Goal: Transaction & Acquisition: Purchase product/service

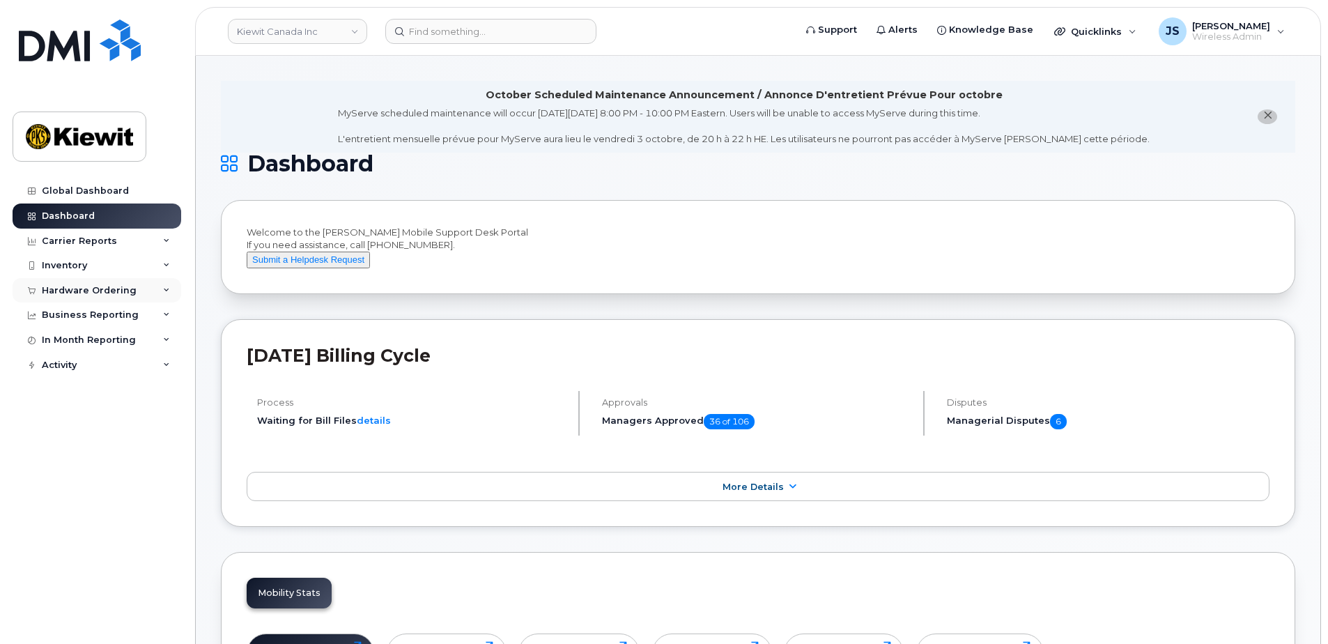
click at [64, 290] on div "Hardware Ordering" at bounding box center [89, 290] width 95 height 11
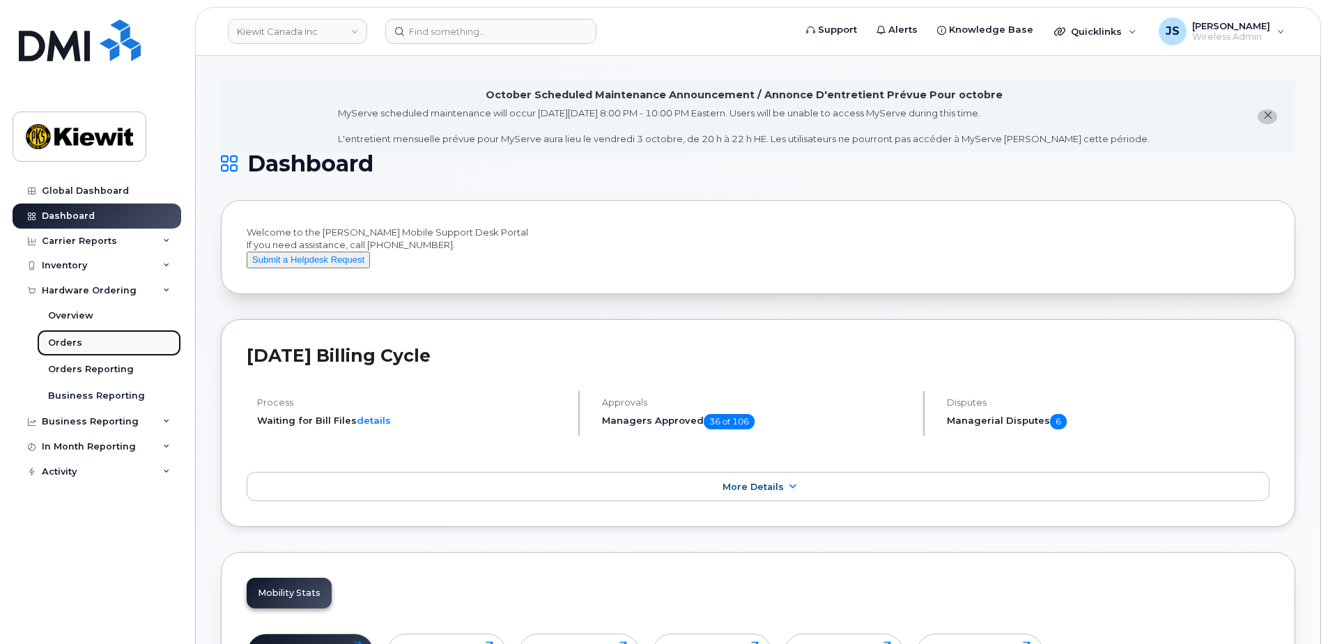
click at [62, 348] on div "Orders" at bounding box center [65, 343] width 34 height 13
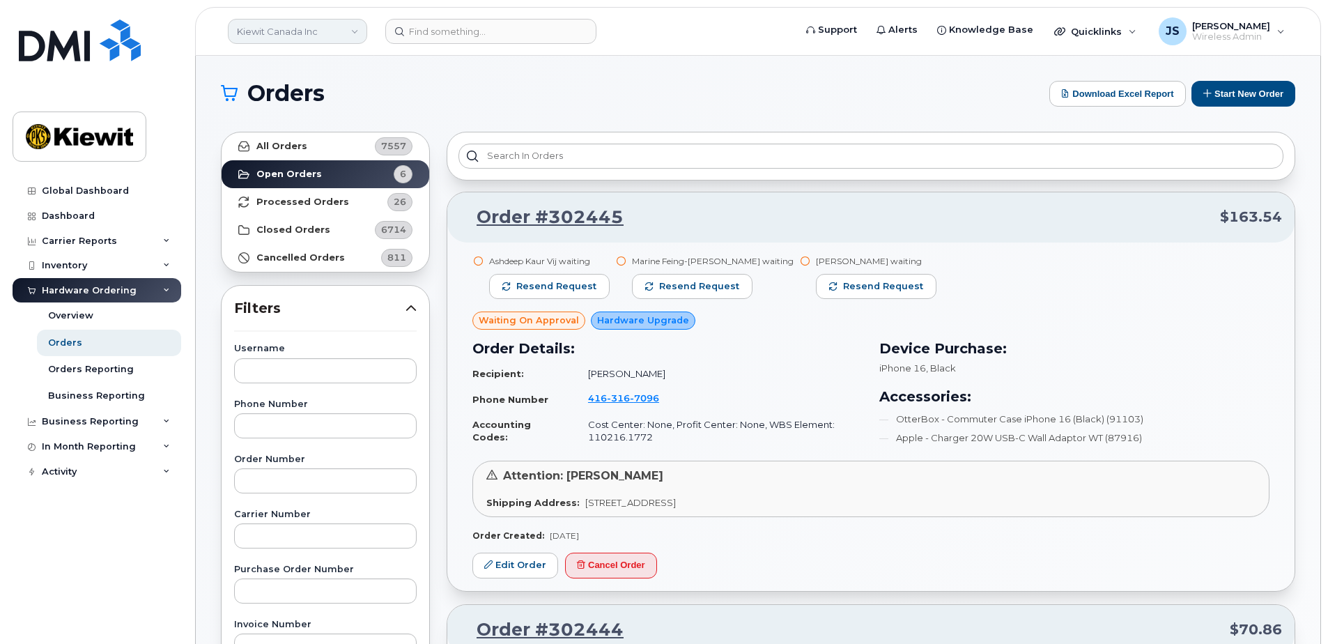
click at [336, 25] on link "Kiewit Canada Inc" at bounding box center [297, 31] width 139 height 25
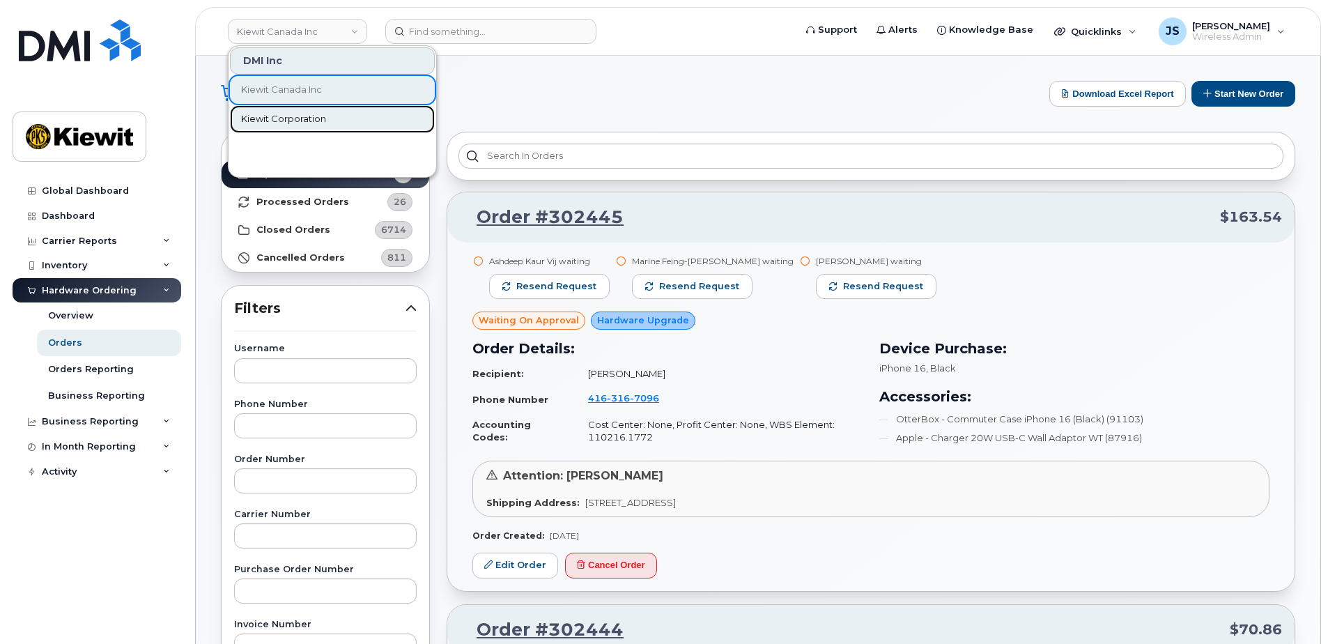
click at [317, 121] on span "Kiewit Corporation" at bounding box center [283, 119] width 85 height 14
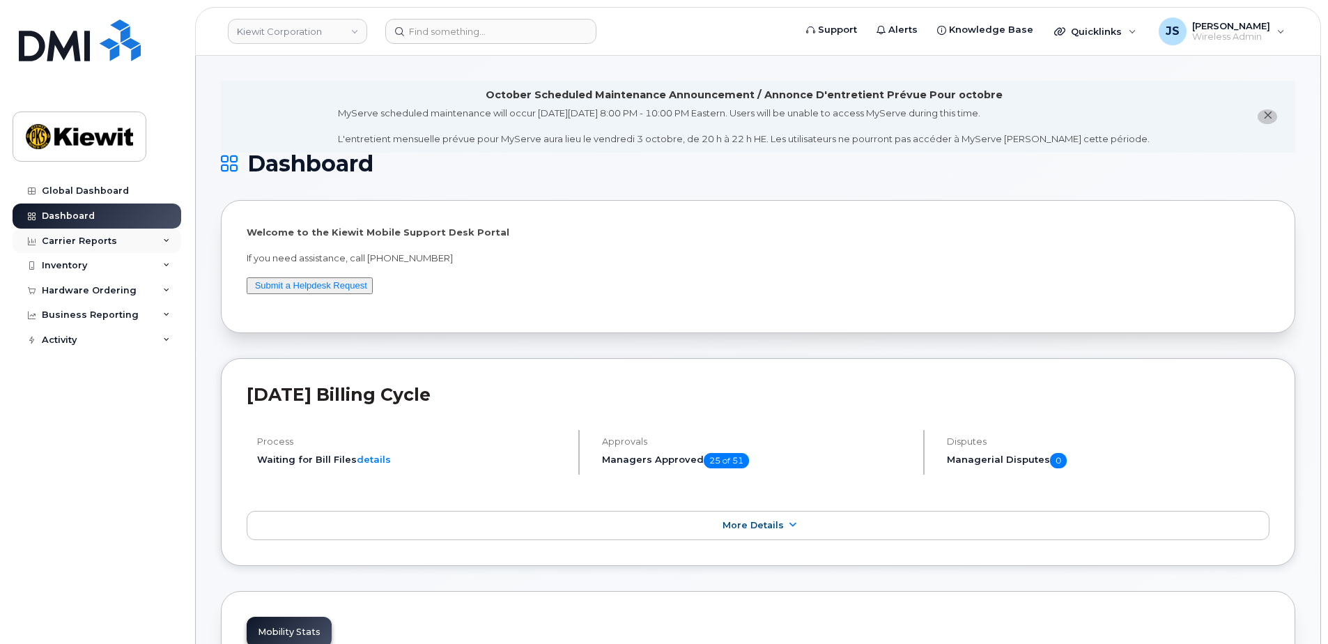
click at [117, 249] on div "Carrier Reports" at bounding box center [97, 241] width 169 height 25
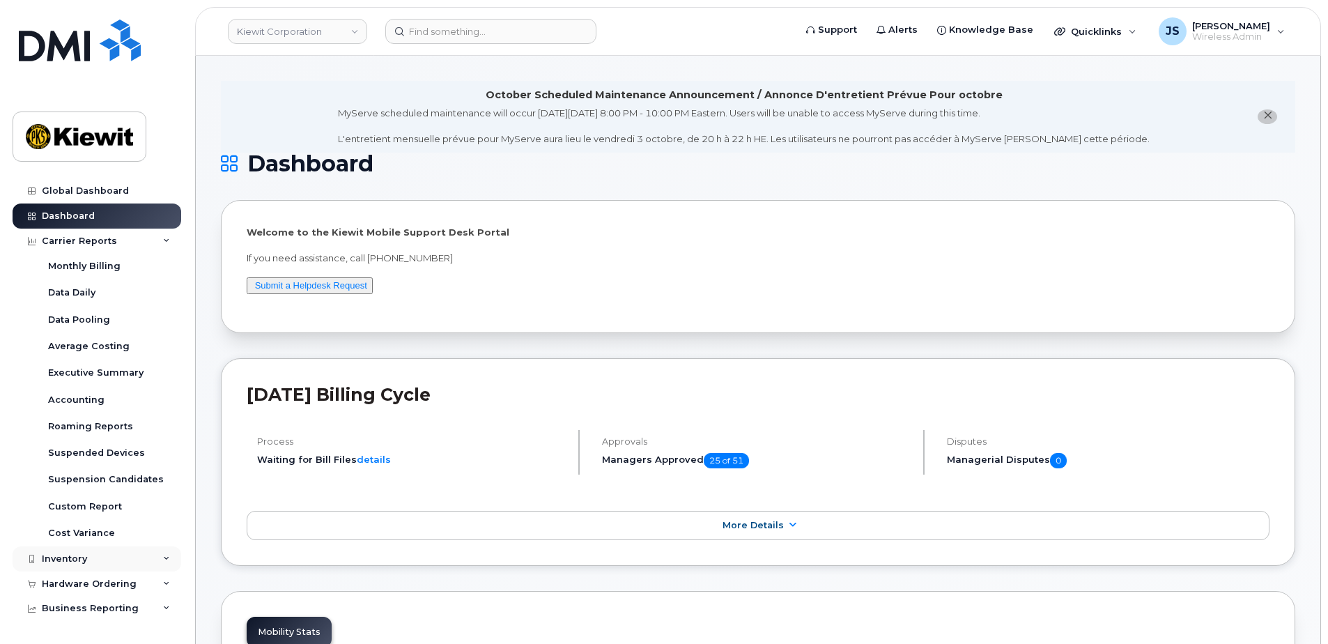
click at [80, 566] on div "Inventory" at bounding box center [97, 558] width 169 height 25
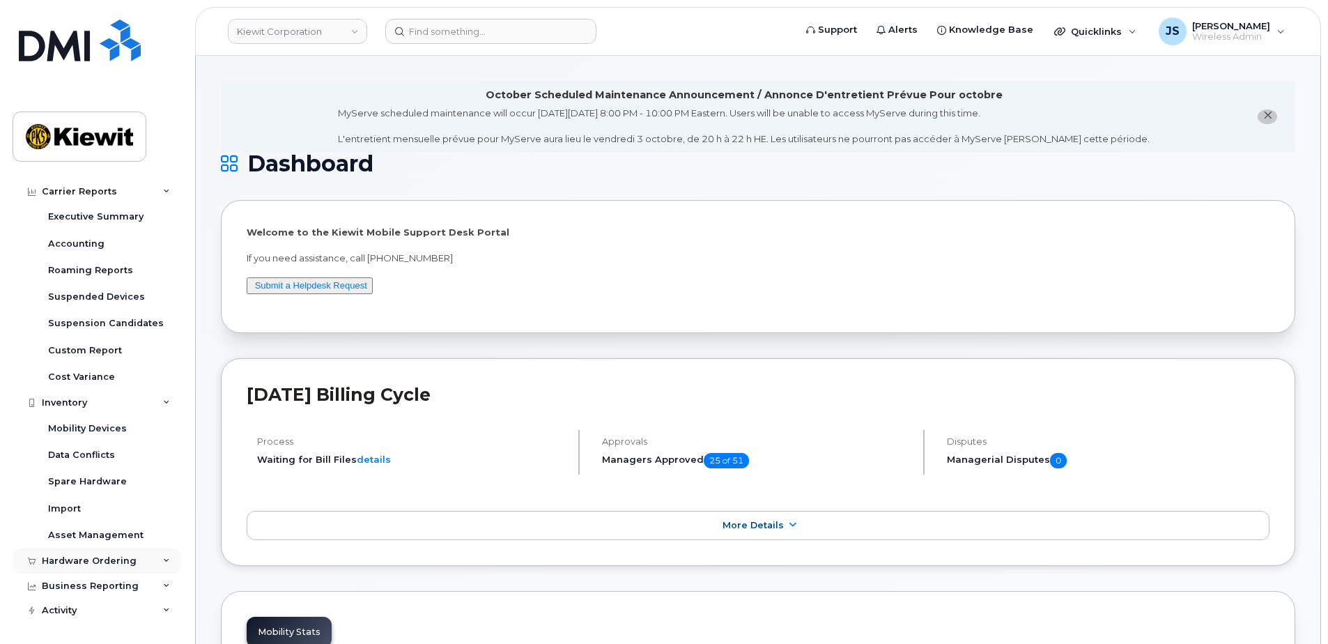
click at [82, 564] on div "Hardware Ordering" at bounding box center [89, 560] width 95 height 11
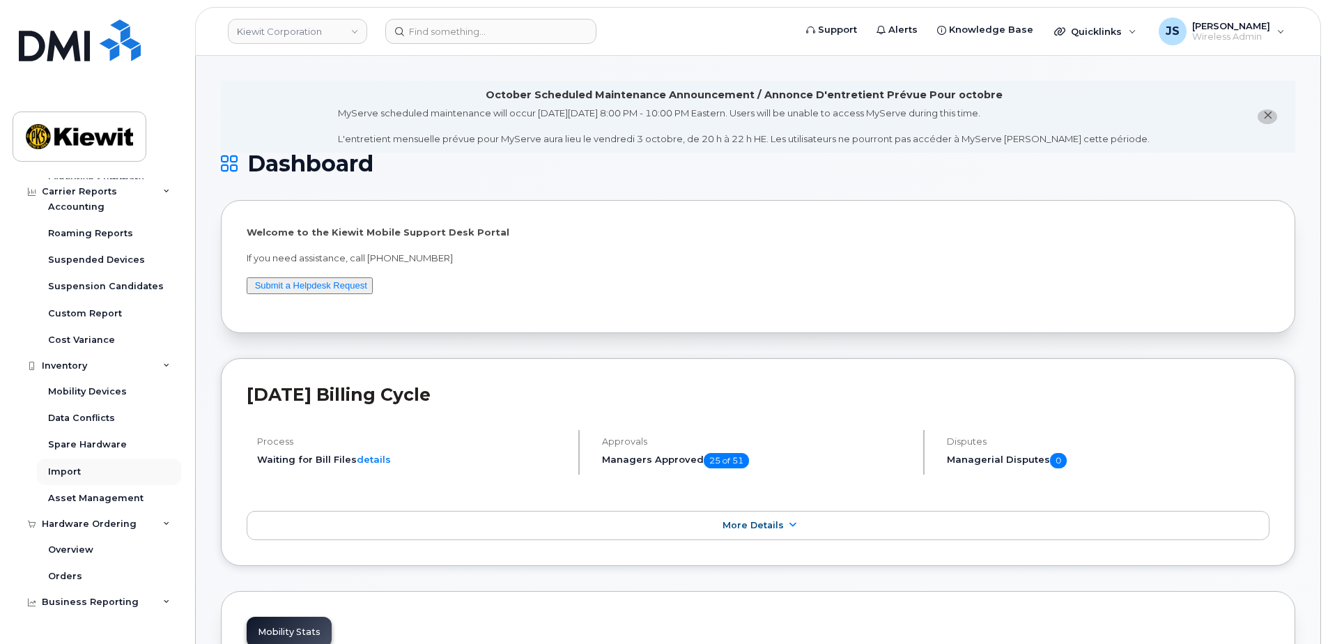
scroll to position [209, 0]
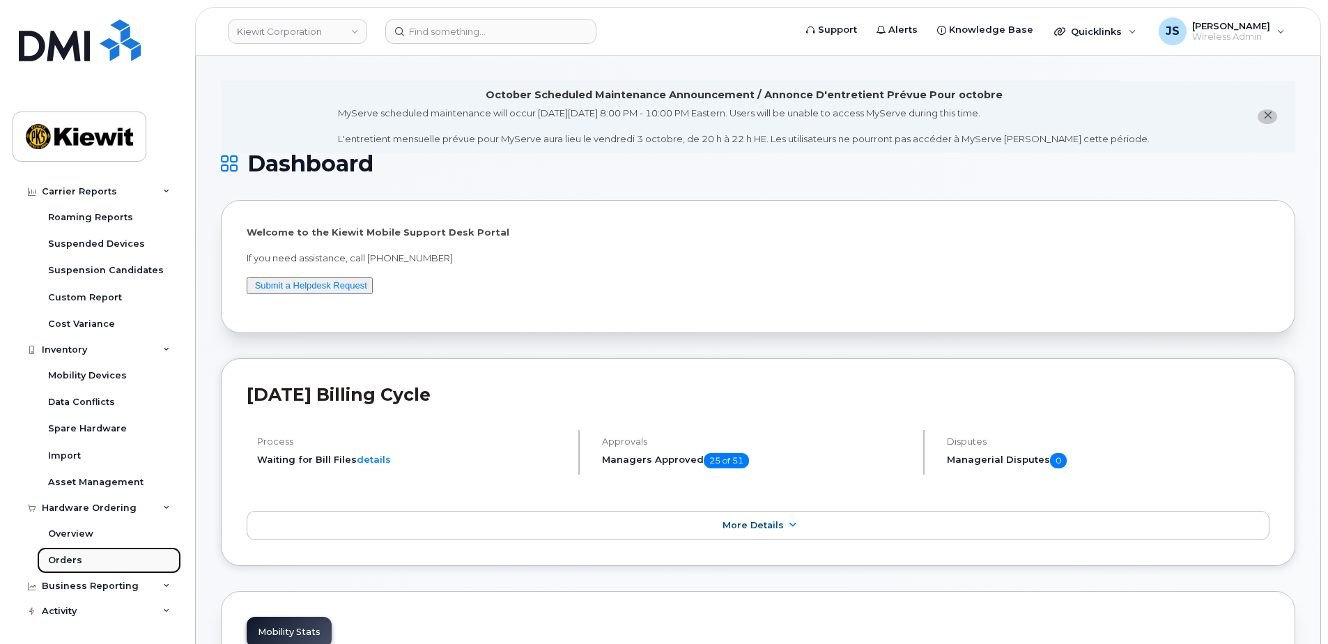
click at [71, 559] on div "Orders" at bounding box center [65, 560] width 34 height 13
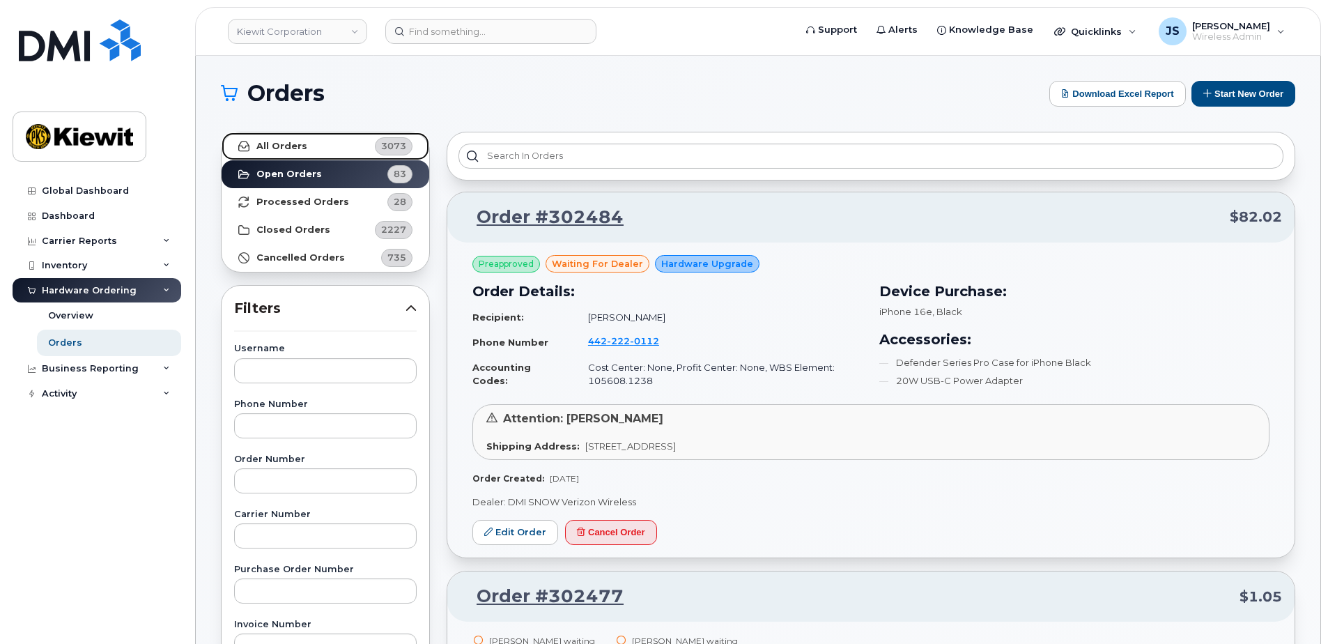
click at [320, 153] on link "All Orders 3073" at bounding box center [326, 146] width 208 height 28
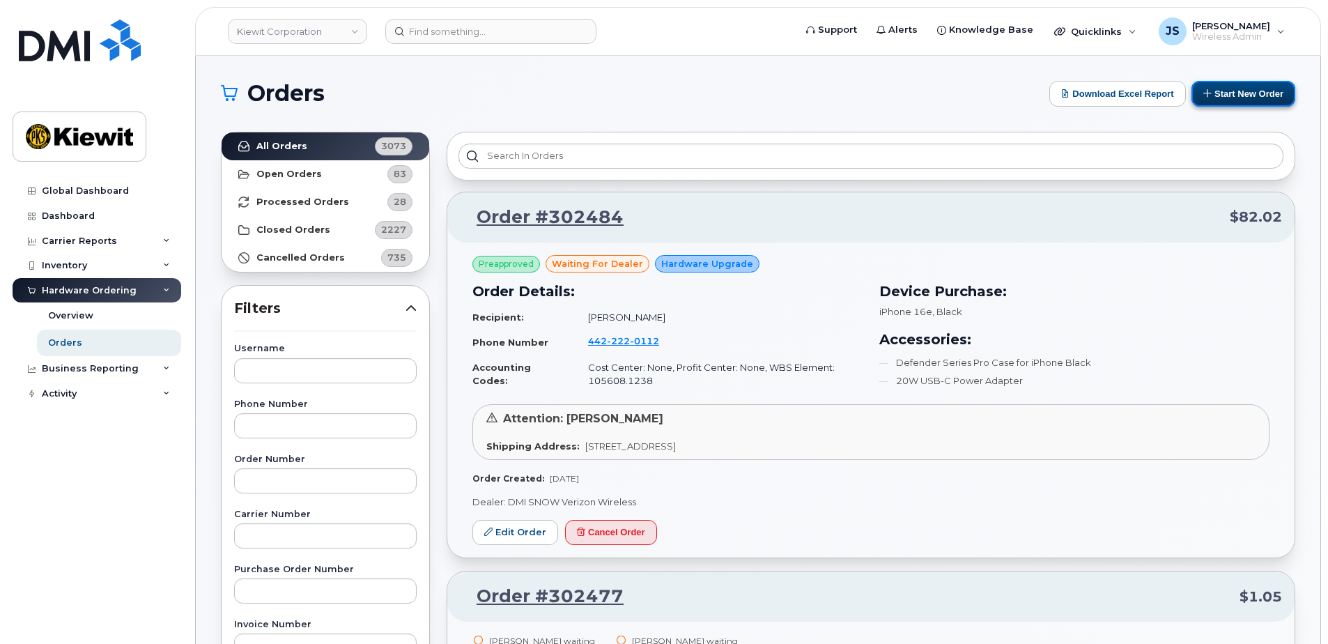
click at [1236, 92] on button "Start New Order" at bounding box center [1243, 94] width 104 height 26
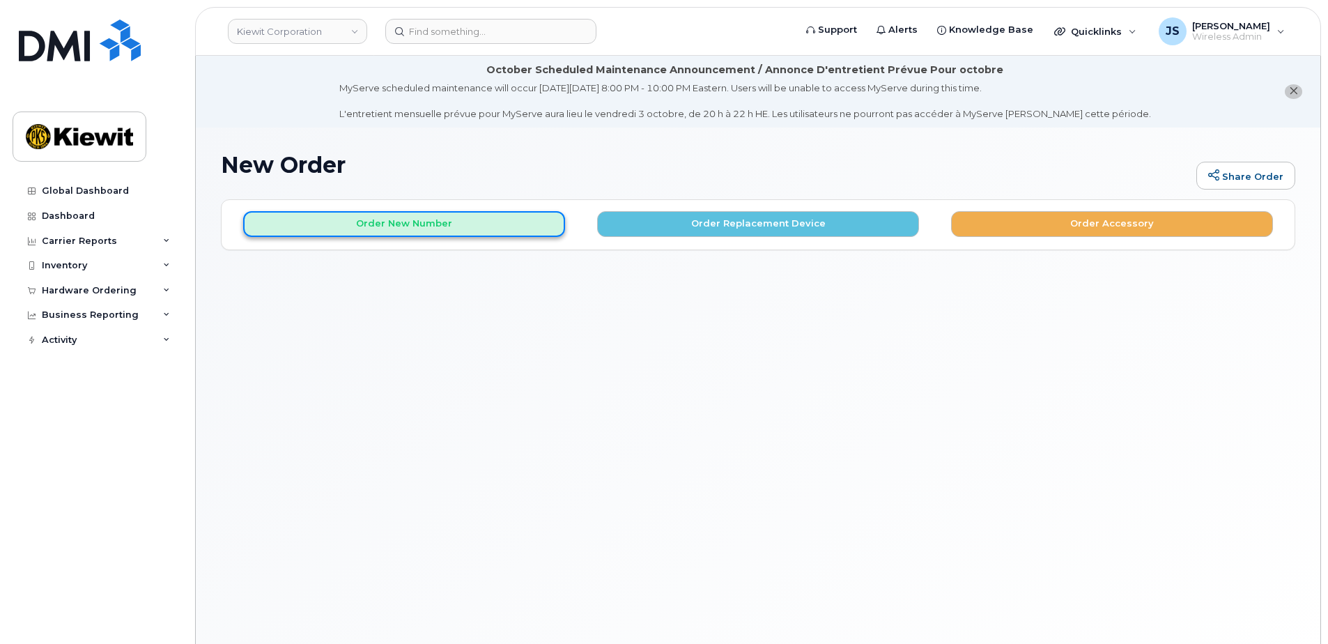
click at [421, 233] on button "Order New Number" at bounding box center [404, 224] width 322 height 26
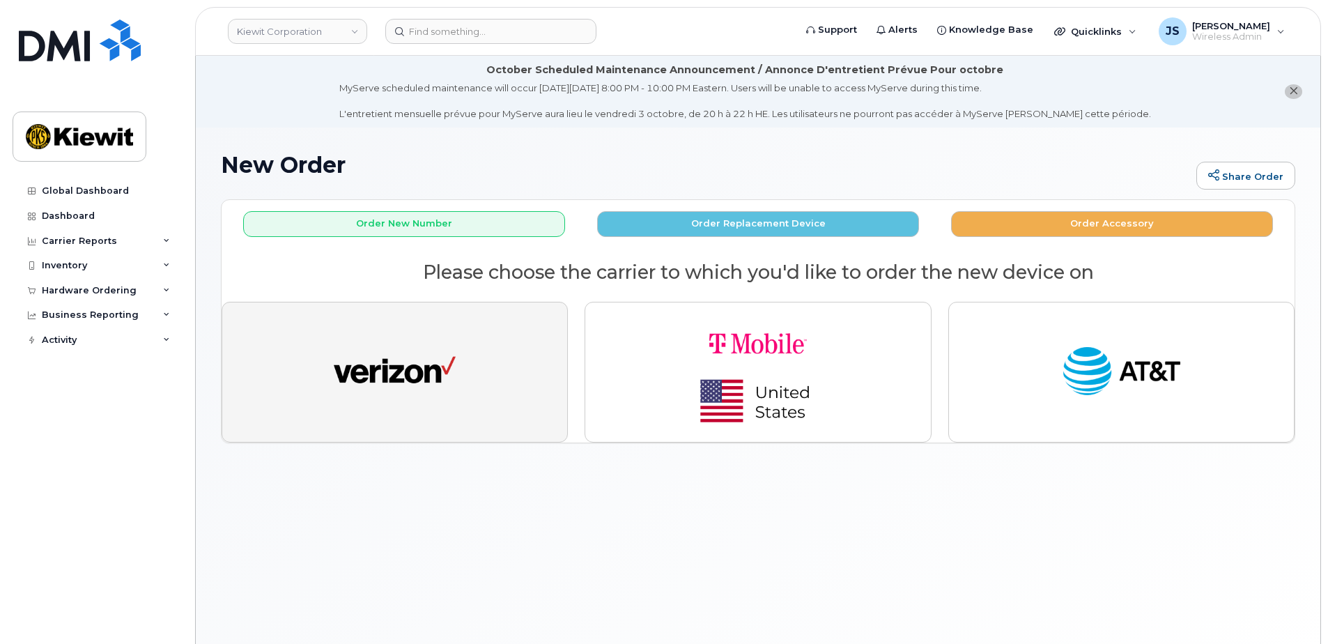
click at [436, 378] on img "button" at bounding box center [395, 372] width 122 height 63
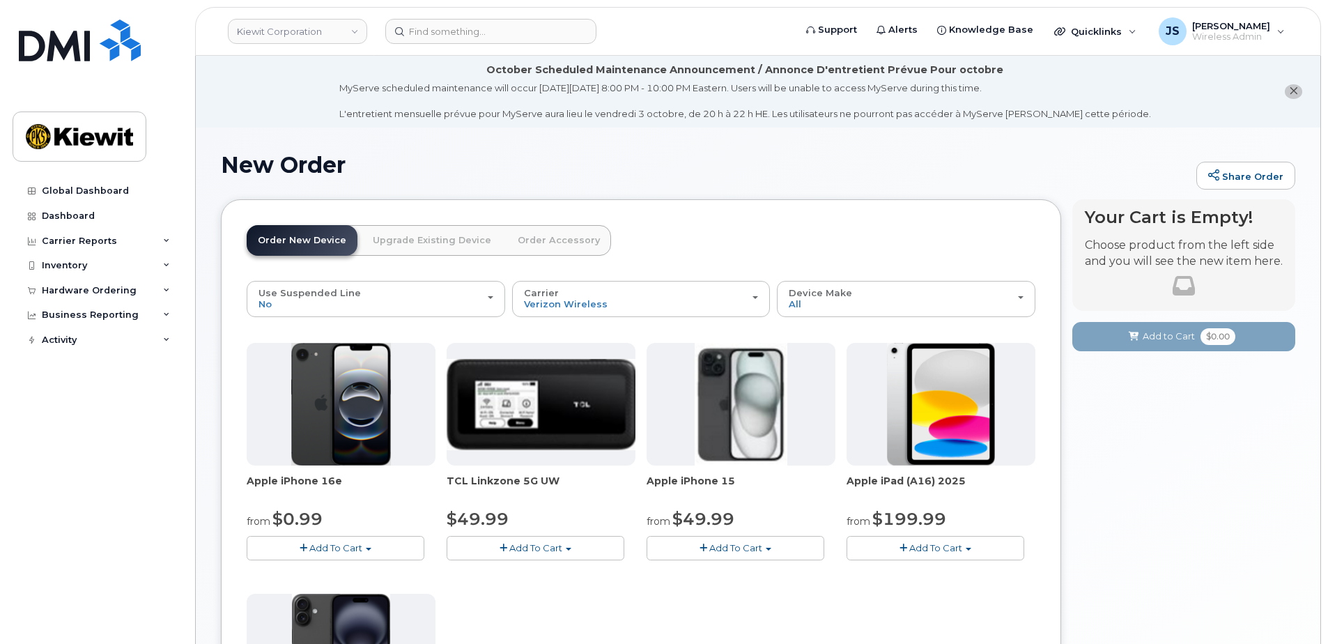
click at [332, 550] on span "Add To Cart" at bounding box center [335, 547] width 53 height 11
click at [320, 568] on link "$0.99 - 2 Year Activation (128GB)" at bounding box center [340, 573] width 180 height 17
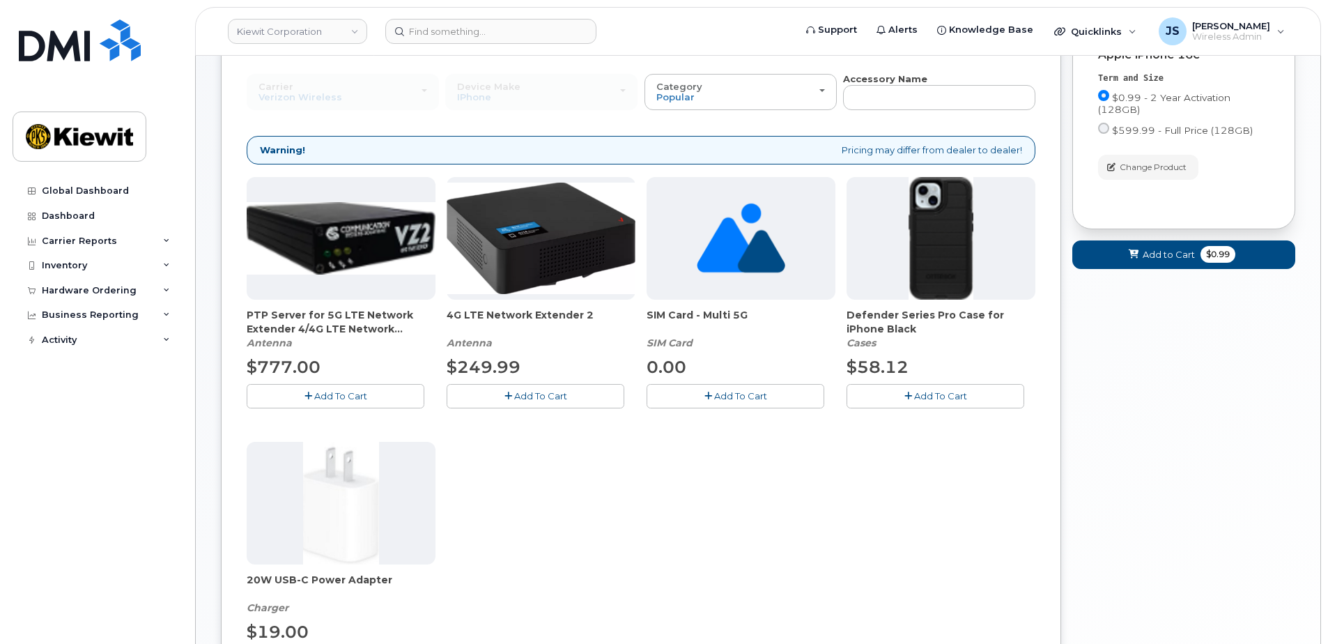
scroll to position [418, 0]
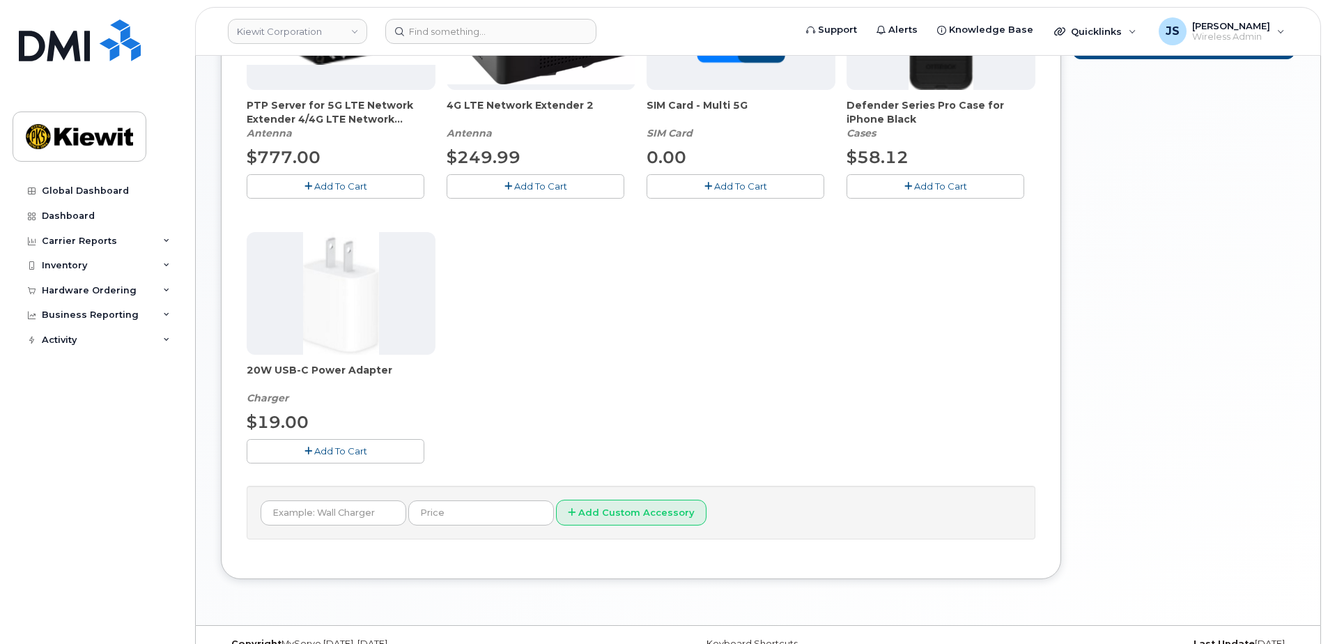
click at [944, 187] on span "Add To Cart" at bounding box center [940, 185] width 53 height 11
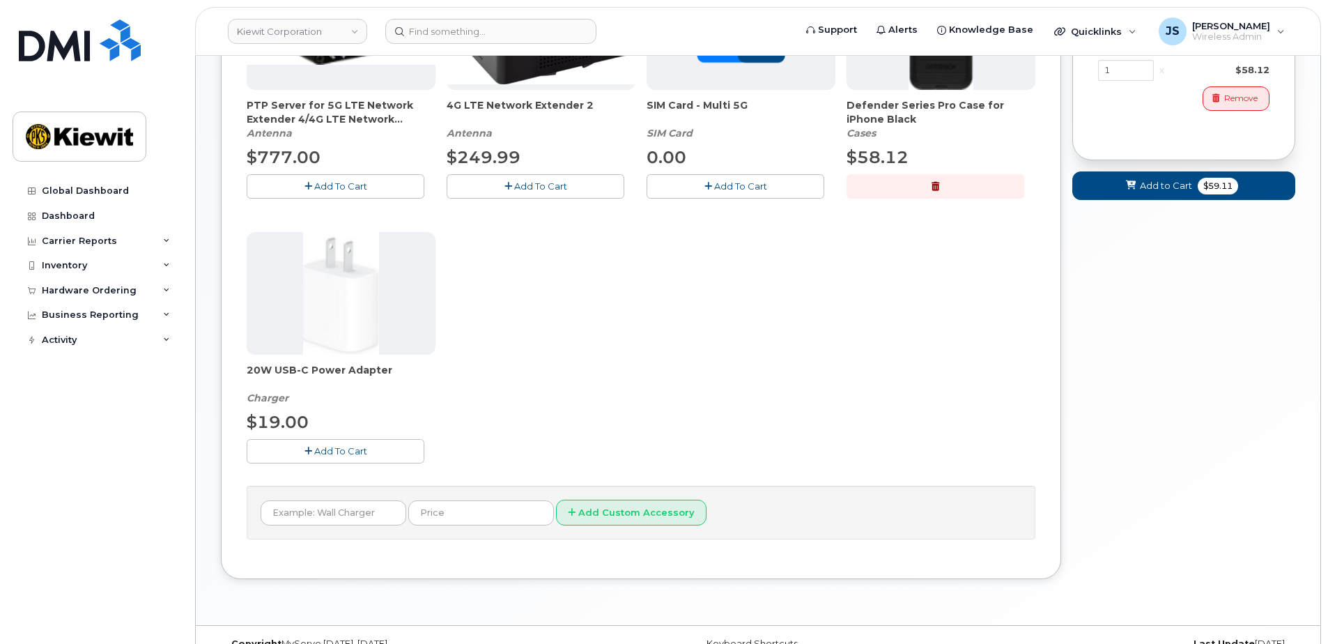
click at [314, 456] on span "Add To Cart" at bounding box center [340, 450] width 53 height 11
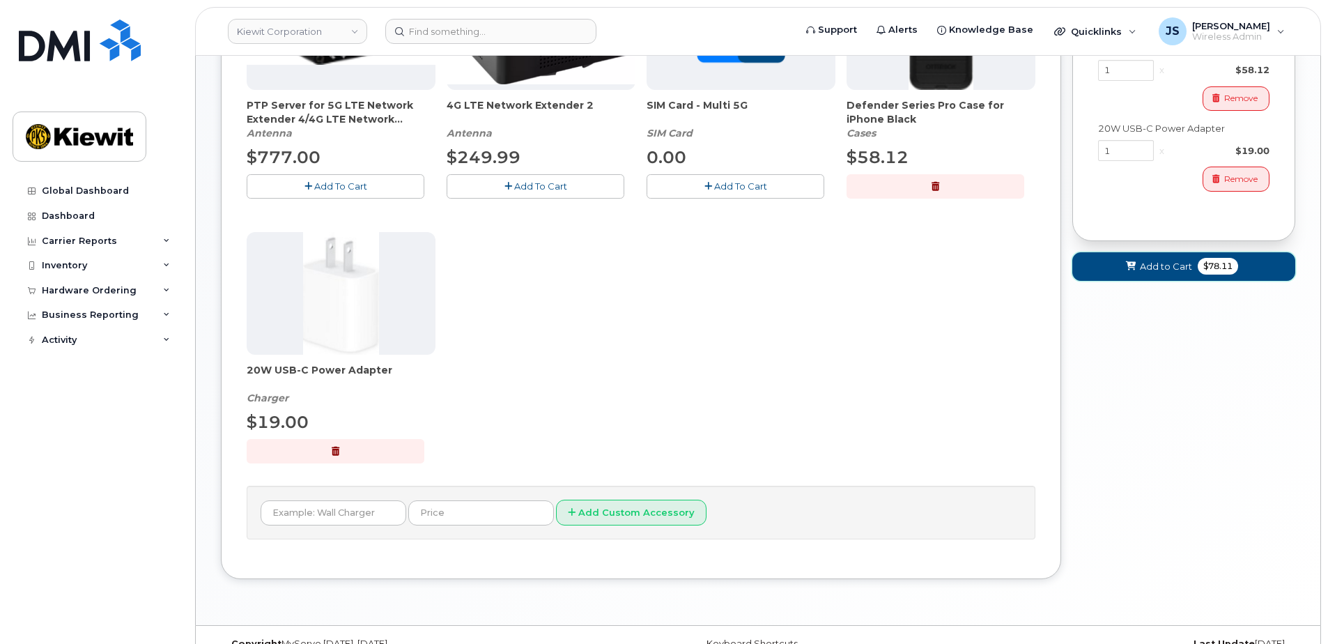
click at [1152, 254] on button "Add to Cart $78.11" at bounding box center [1183, 266] width 223 height 29
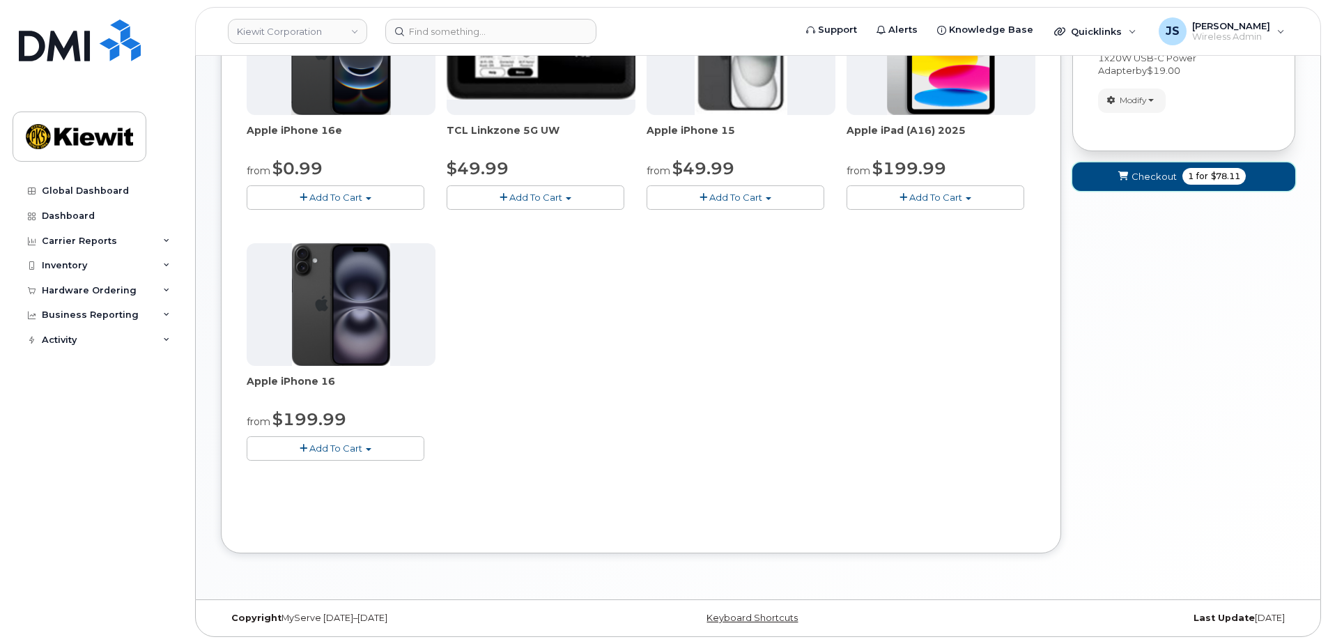
click at [1271, 169] on button "Checkout 1 for $78.11" at bounding box center [1183, 176] width 223 height 29
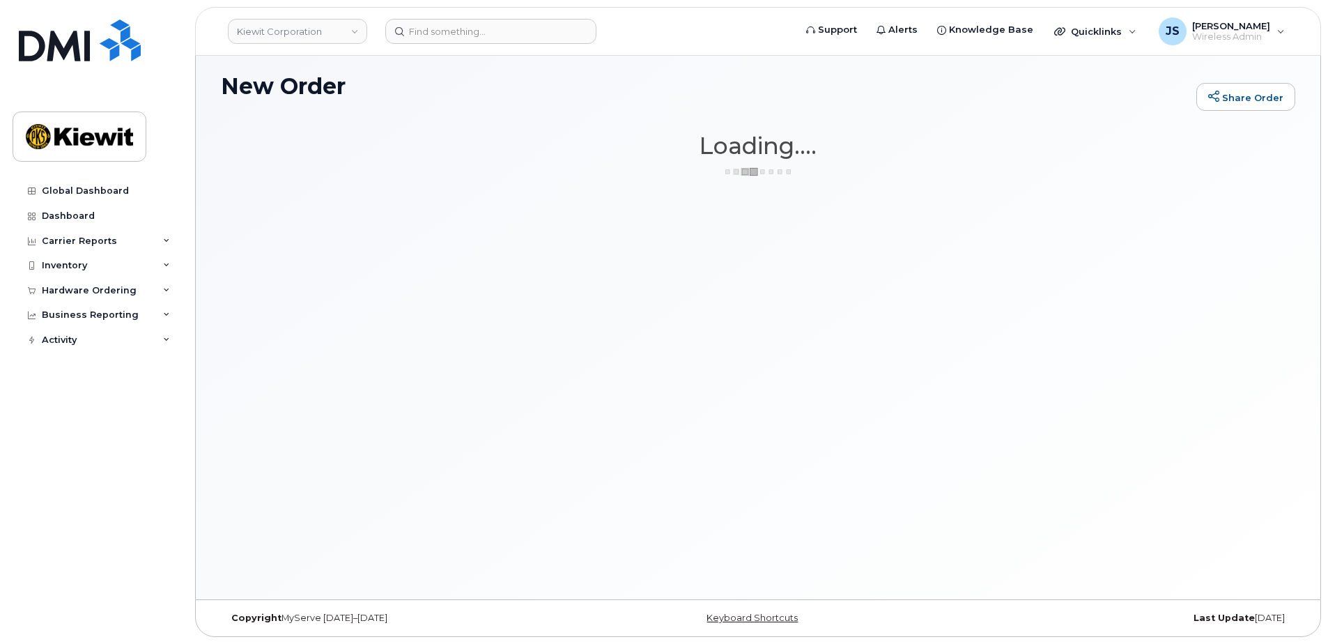
scroll to position [79, 0]
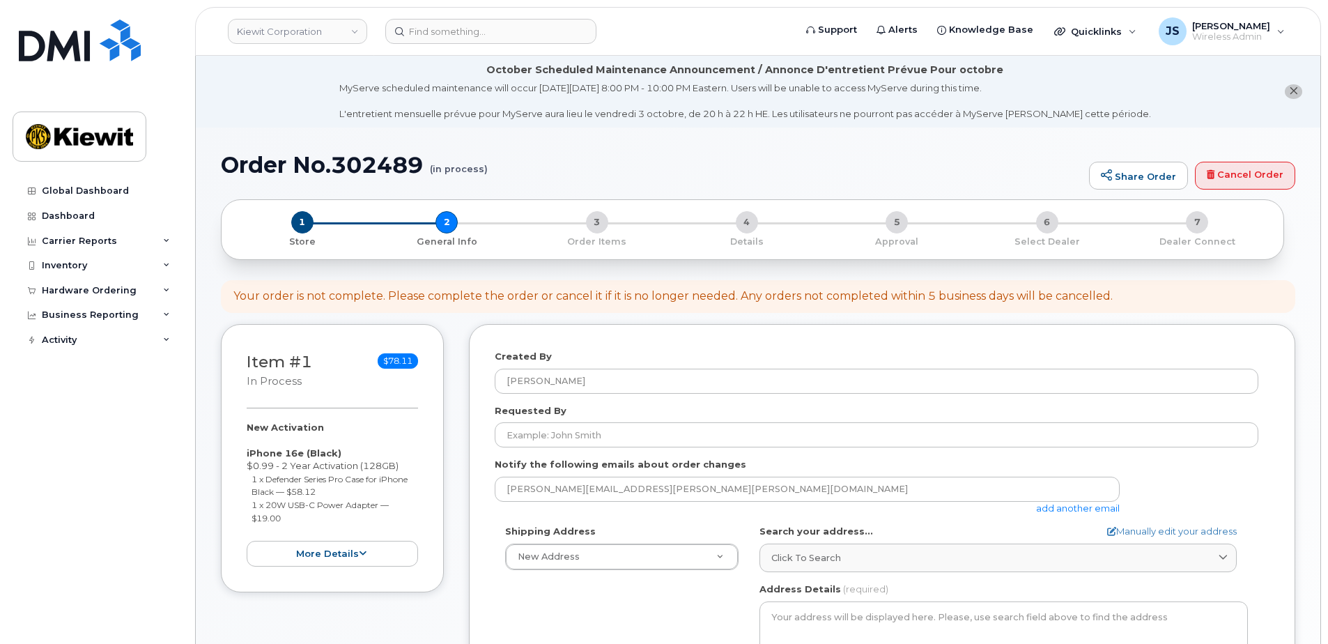
select select
click at [1085, 501] on div "jessica.safarik@kiewit.com add another email" at bounding box center [813, 496] width 636 height 38
click at [1084, 506] on link "add another email" at bounding box center [1078, 507] width 84 height 11
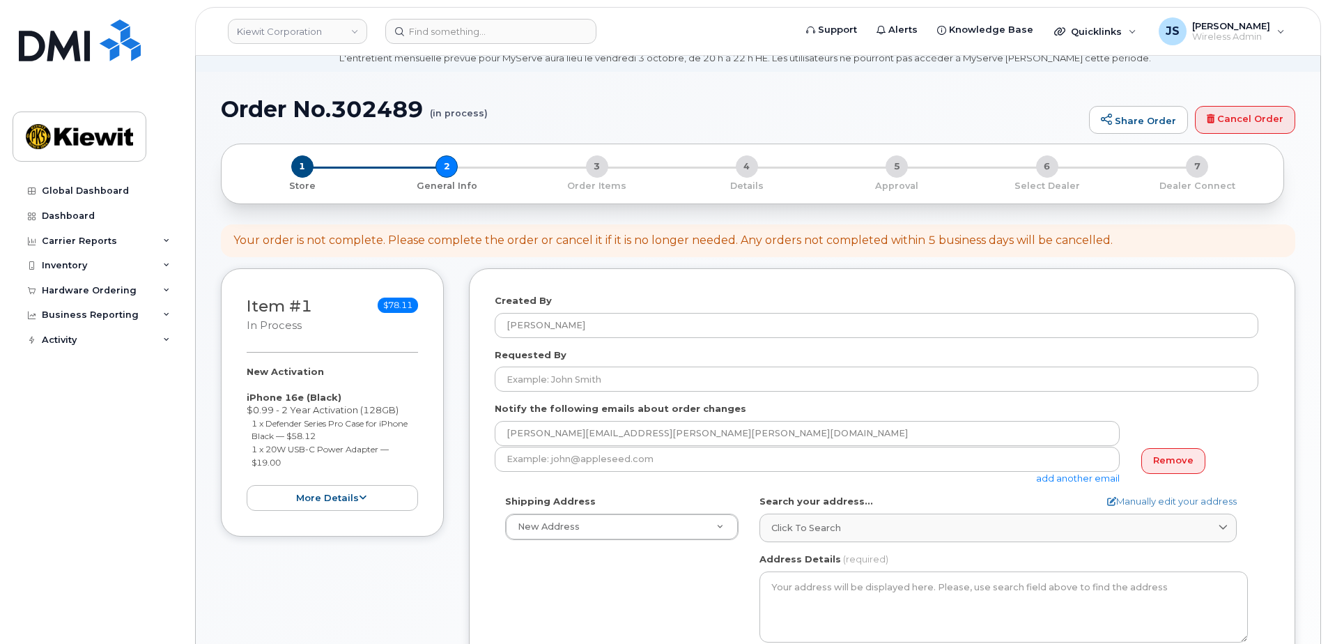
scroll to position [209, 0]
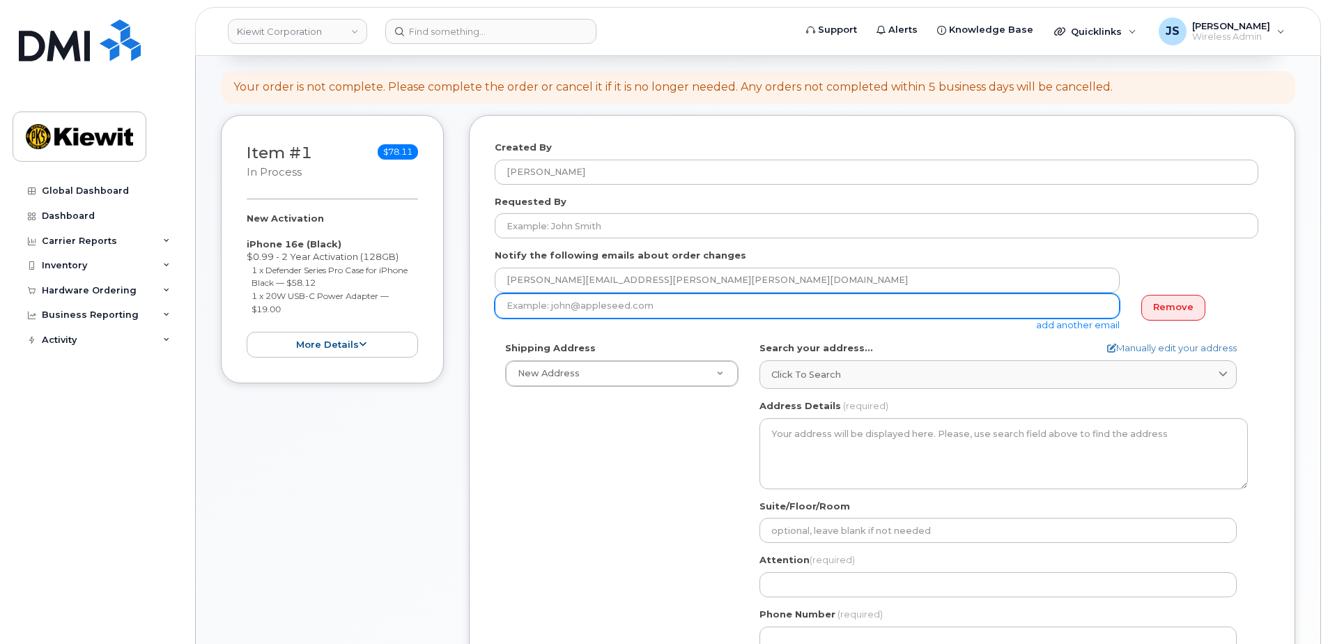
click at [580, 304] on input "email" at bounding box center [807, 305] width 625 height 25
paste input "David.Marko"
type input "David.Marko@kiewit.com"
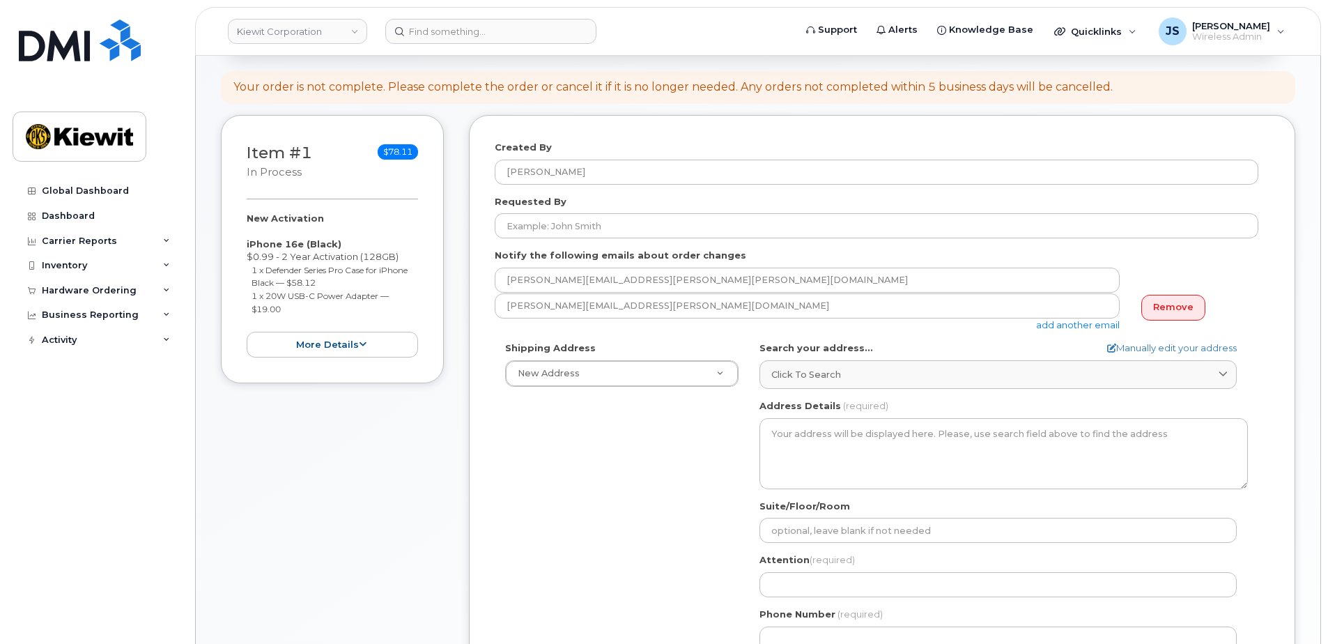
click at [1081, 323] on link "add another email" at bounding box center [1078, 324] width 84 height 11
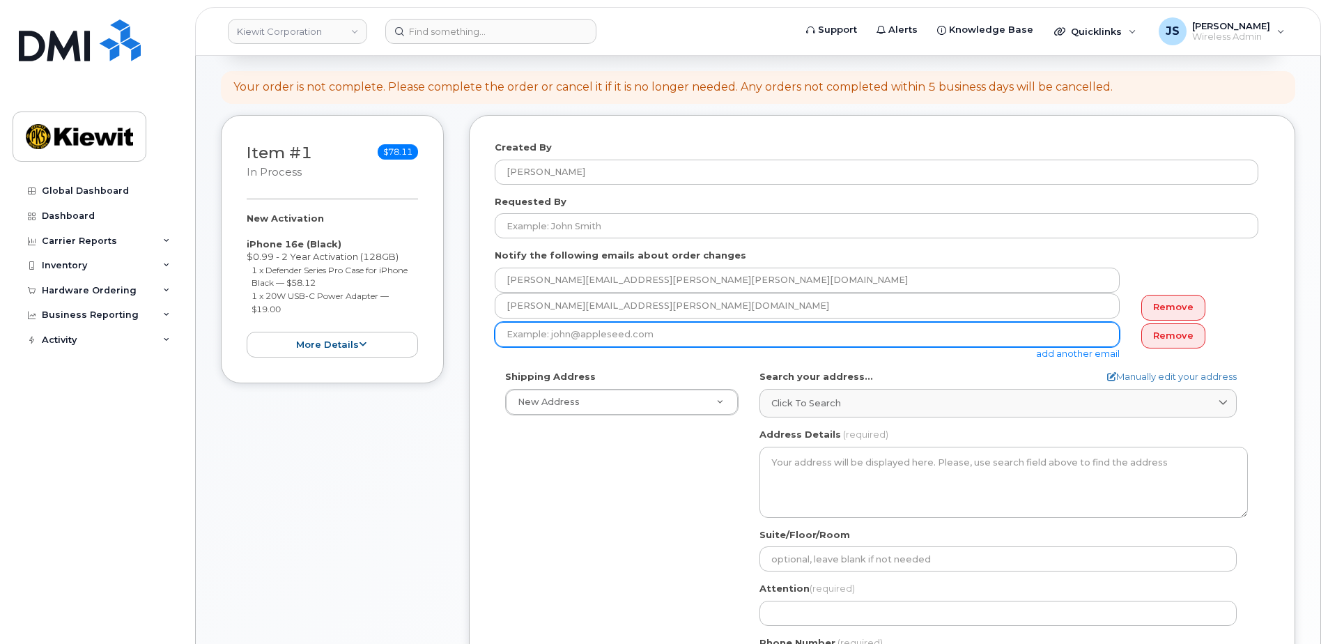
click at [689, 334] on input "email" at bounding box center [807, 334] width 625 height 25
type input "mary.stein@kiewit.com"
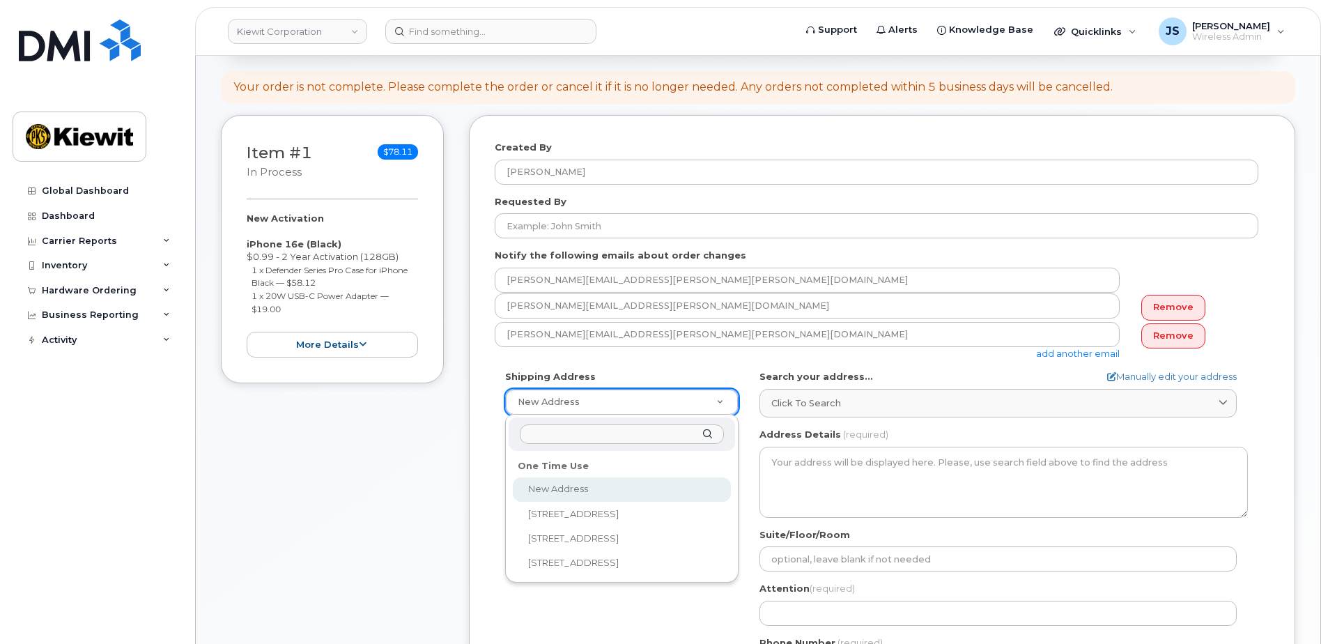
drag, startPoint x: 554, startPoint y: 495, endPoint x: 563, endPoint y: 493, distance: 9.5
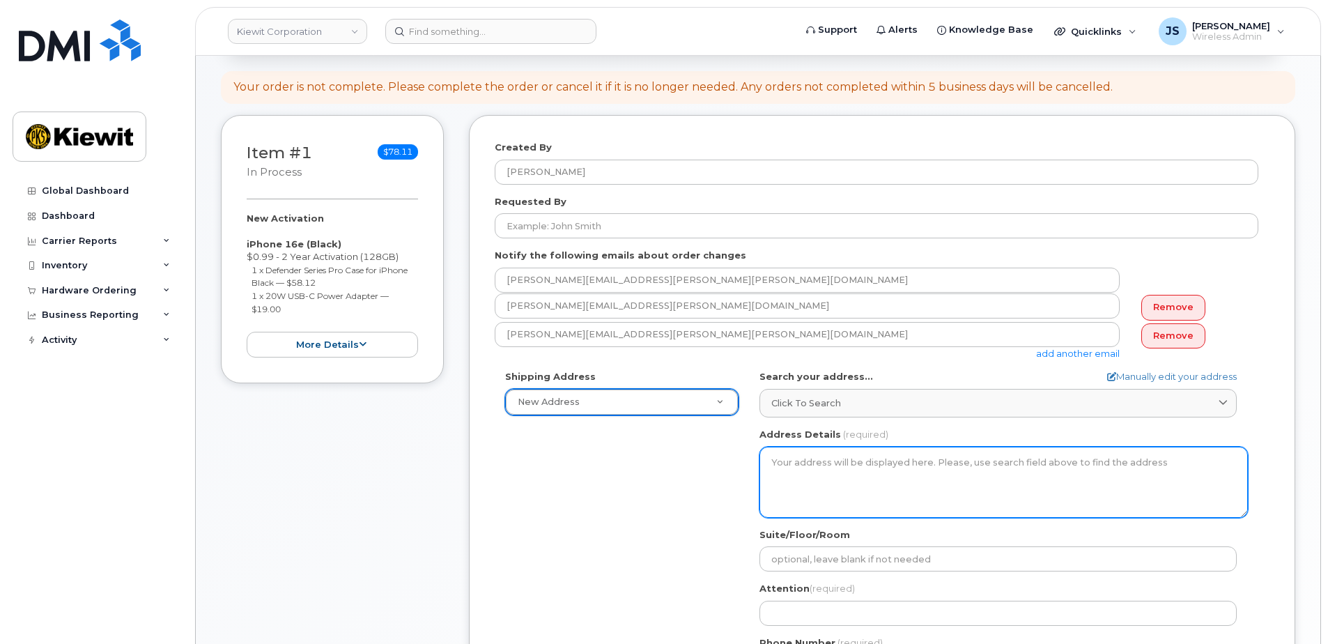
click at [877, 461] on textarea "Address Details" at bounding box center [1003, 482] width 488 height 71
click at [905, 457] on textarea "Address Details" at bounding box center [1003, 482] width 488 height 71
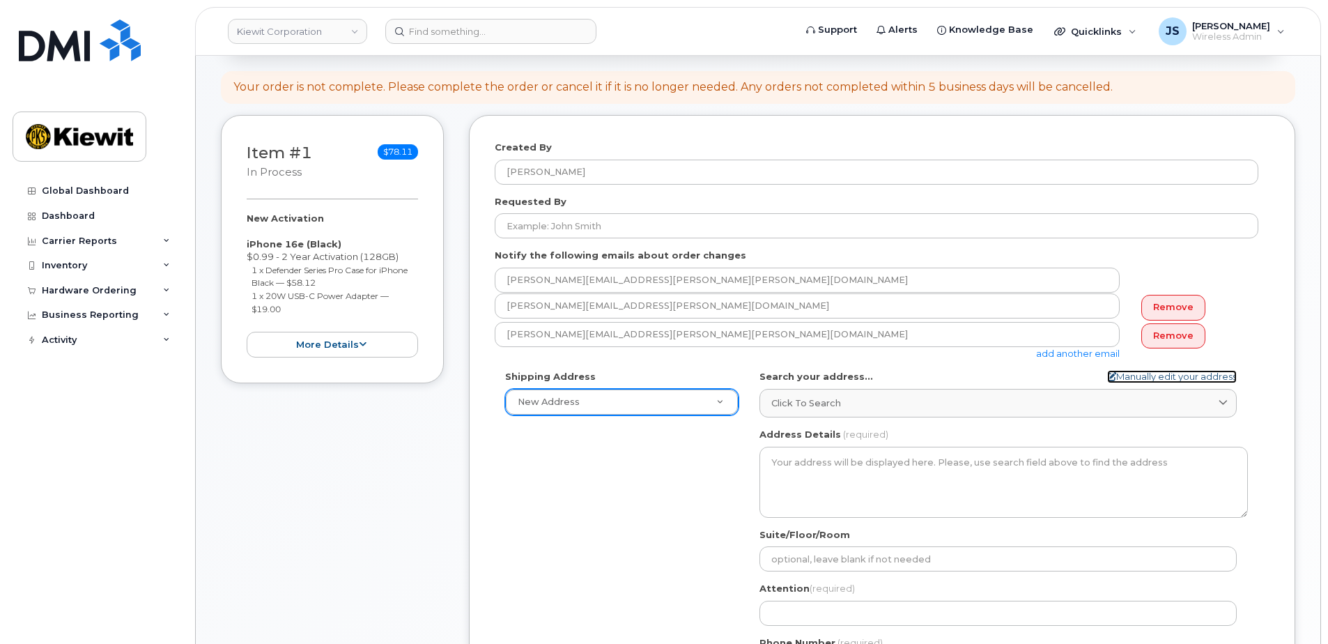
click at [1127, 371] on link "Manually edit your address" at bounding box center [1172, 376] width 130 height 13
select select
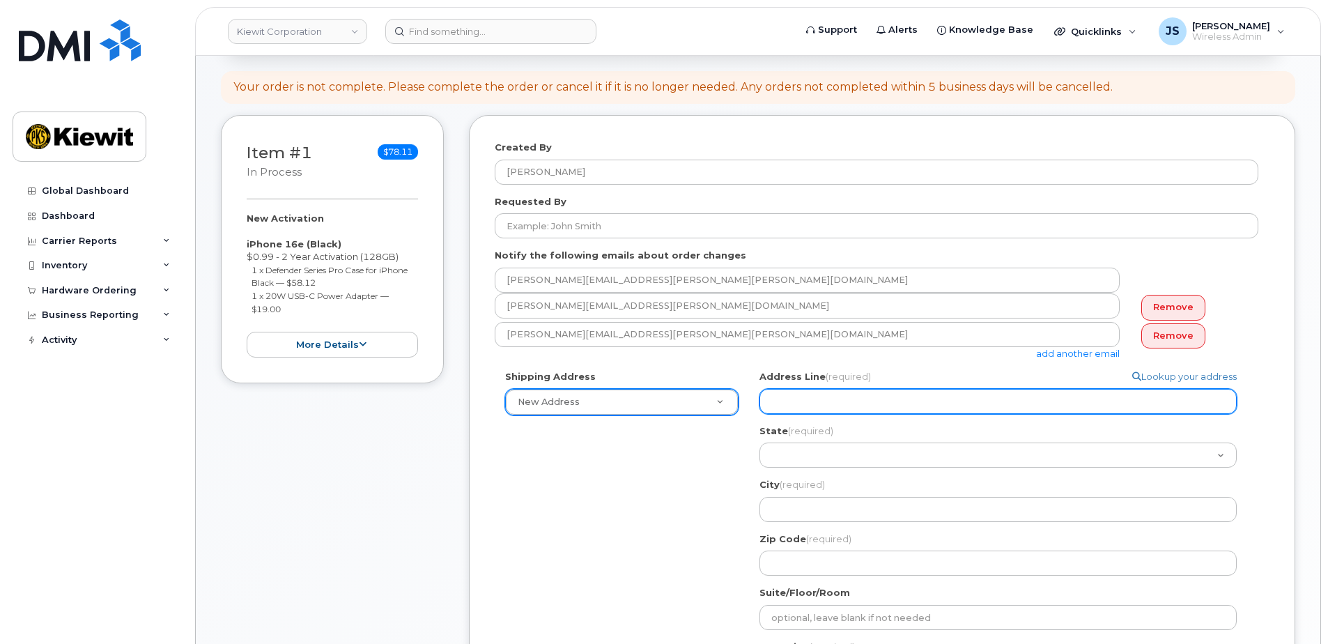
click at [800, 401] on input "Address Line (required)" at bounding box center [997, 401] width 477 height 25
paste input "8900 Renner Blvd"
select select
type input "8900 Renner Blvd"
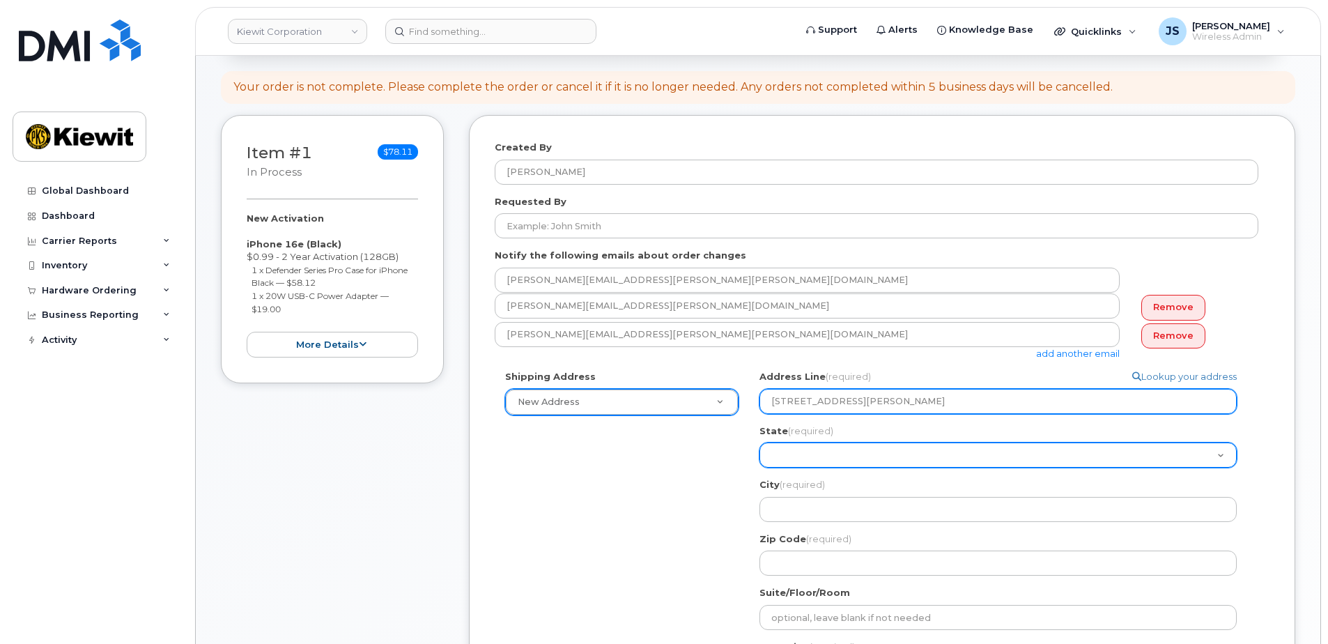
select select "KS"
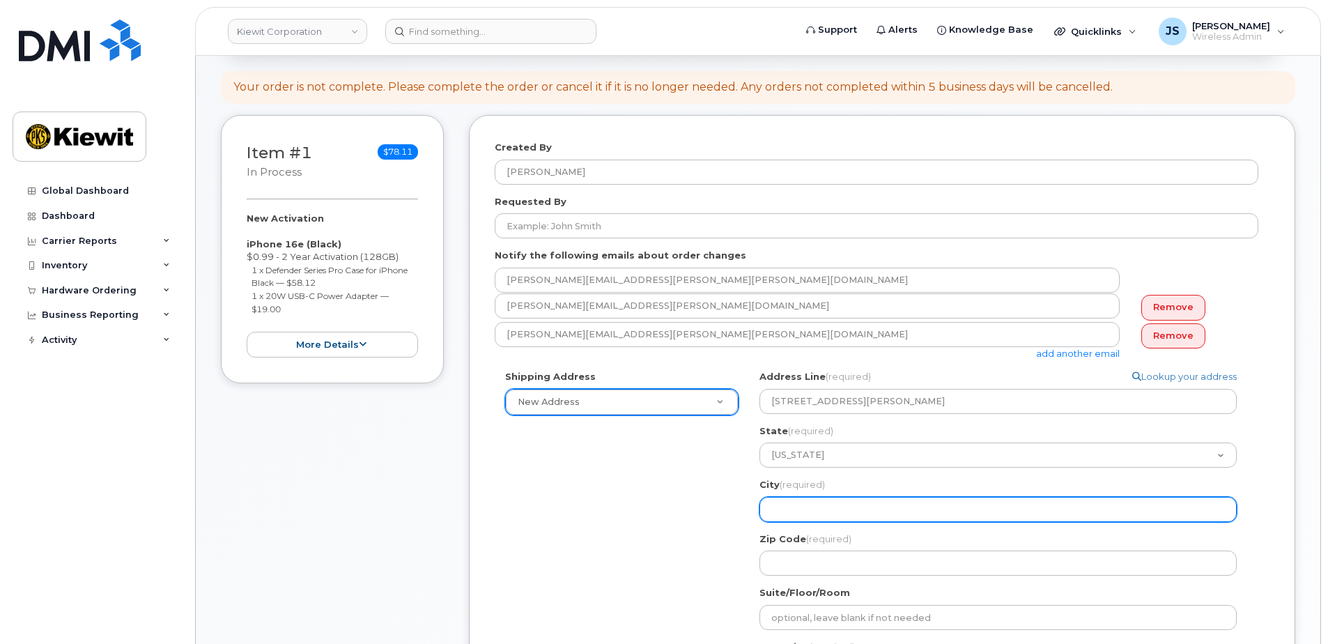
click at [814, 511] on input "City (required)" at bounding box center [997, 509] width 477 height 25
select select
type input "L"
select select
type input "Le"
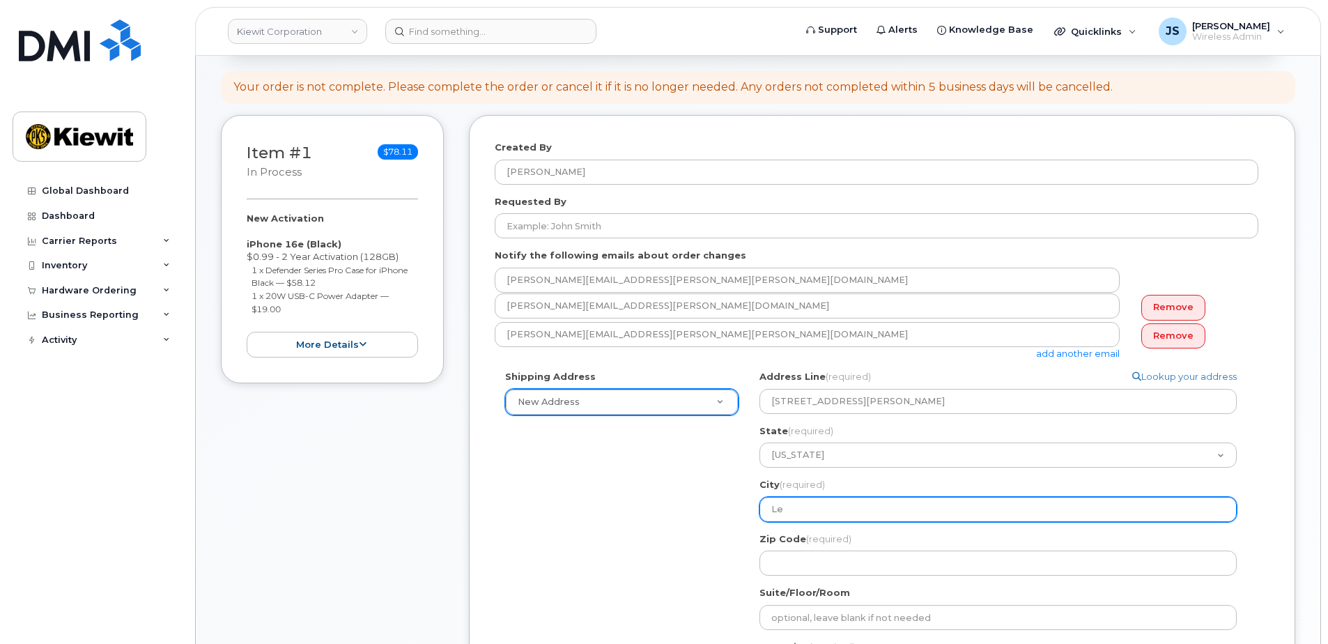
select select
type input "Len"
select select
type input "Lene"
select select
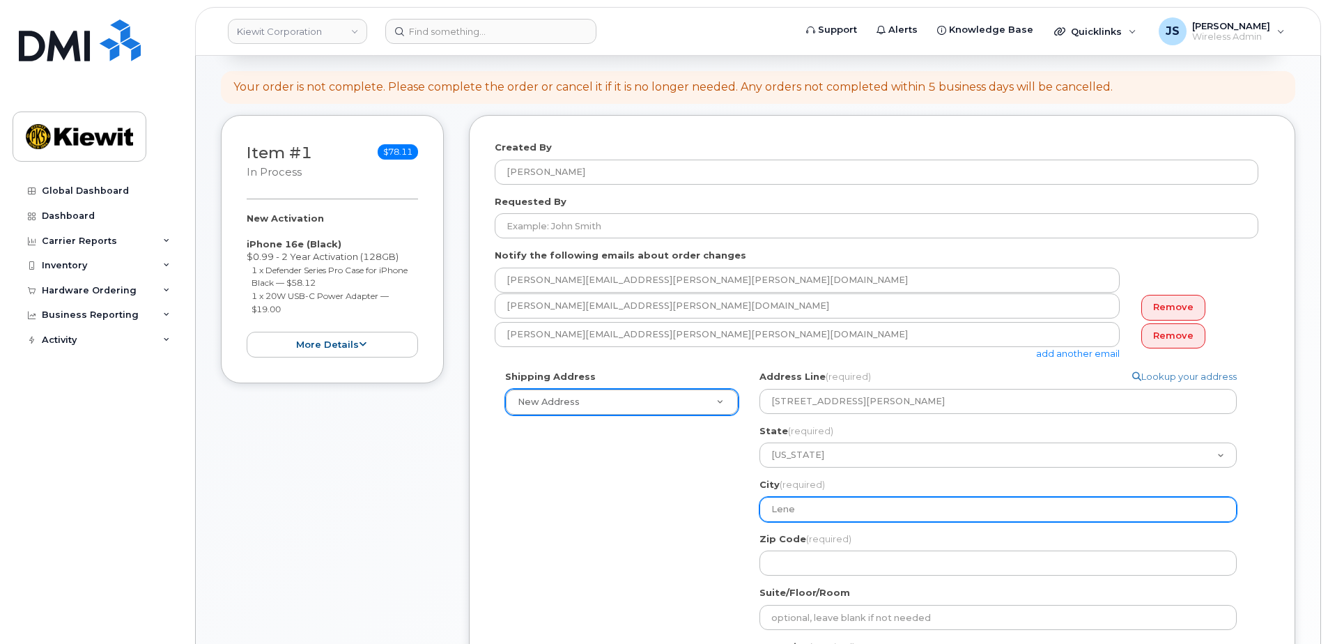
type input "Lenex"
select select
type input "Lenexa"
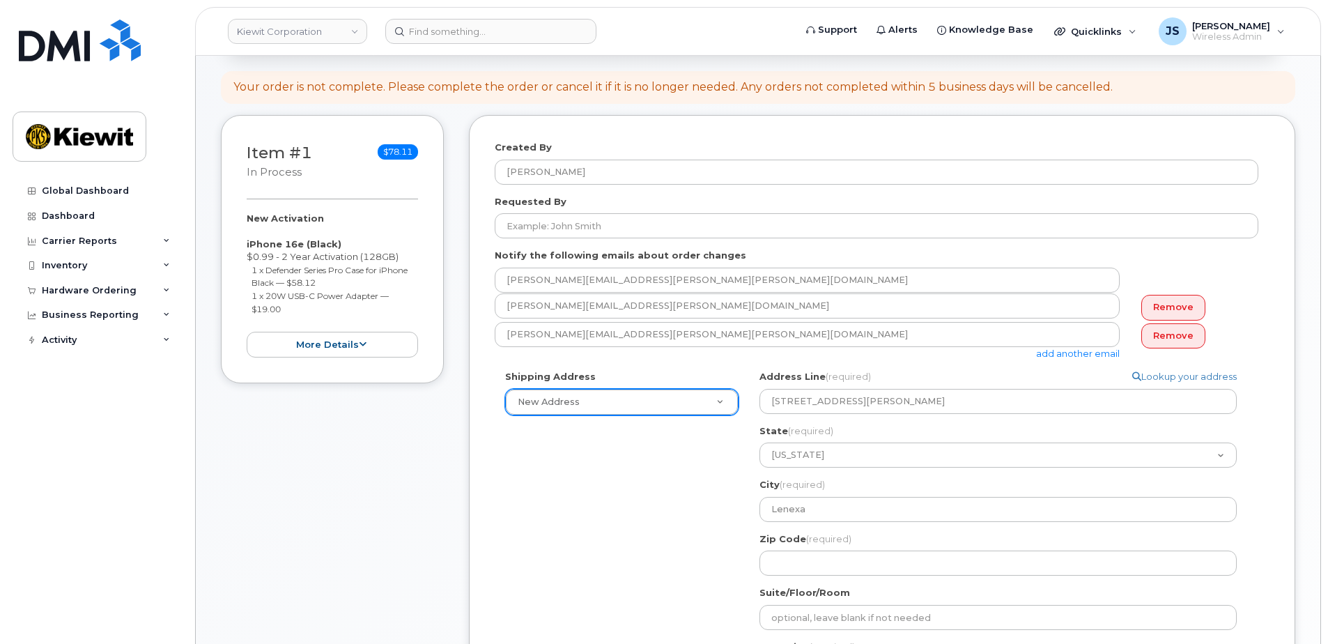
click at [625, 523] on div "Shipping Address New Address New Address 801 Kilani Ave 585 N. Dairy Ashford Rd…" at bounding box center [877, 559] width 764 height 378
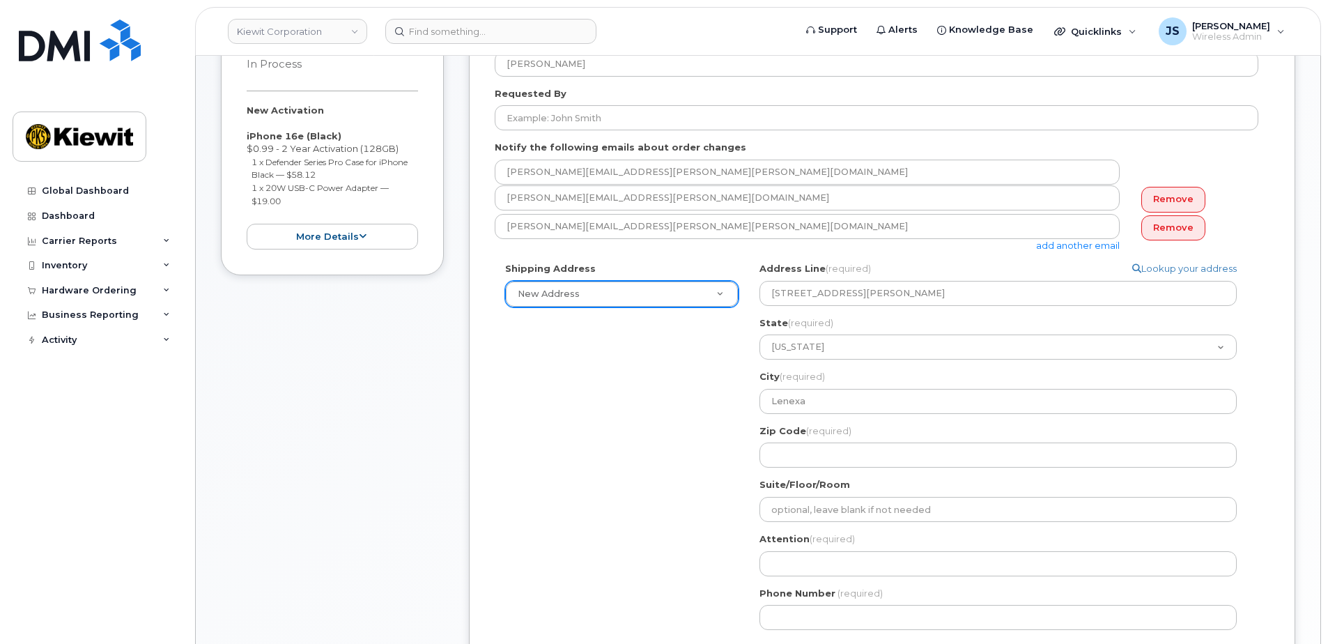
scroll to position [348, 0]
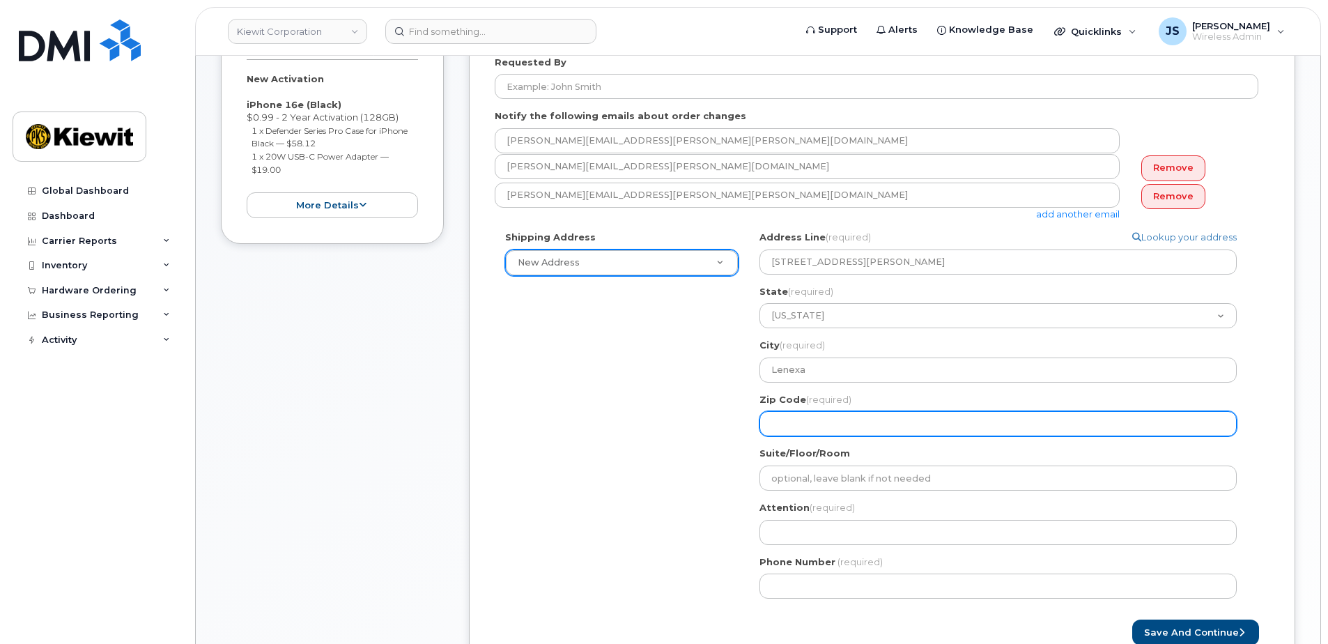
click at [850, 423] on input "Zip Code (required)" at bounding box center [997, 423] width 477 height 25
select select
type input "6"
select select
type input "66"
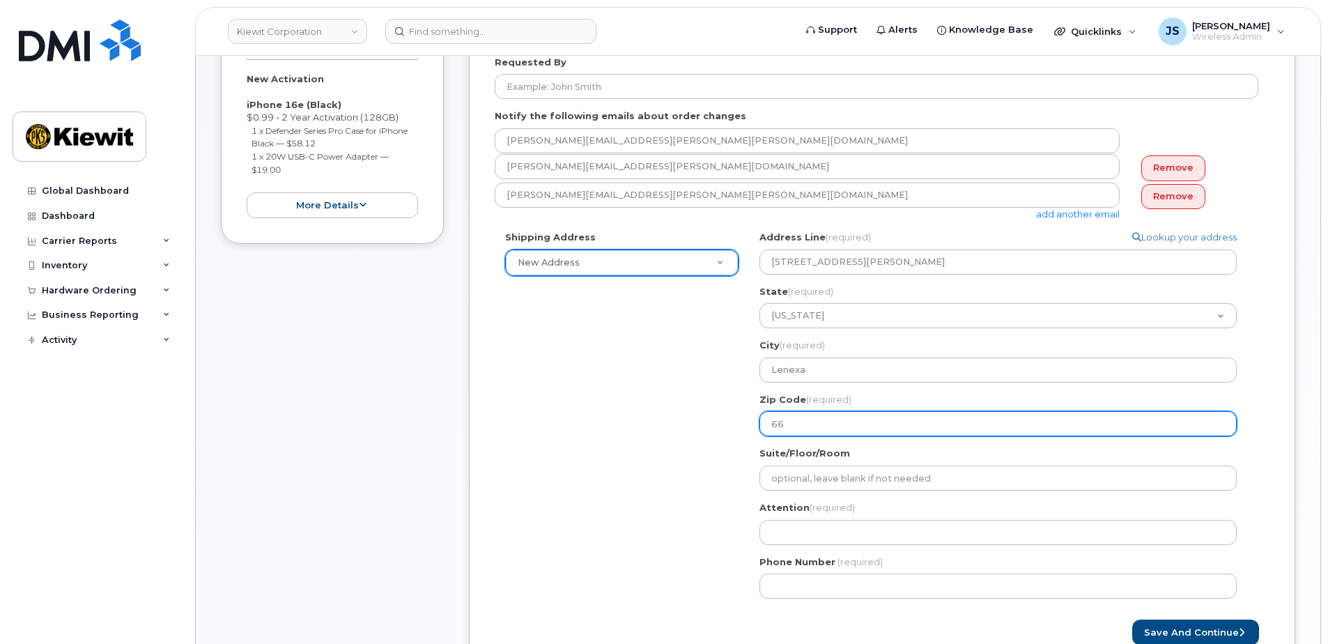
select select
type input "662"
select select
type input "6621"
select select
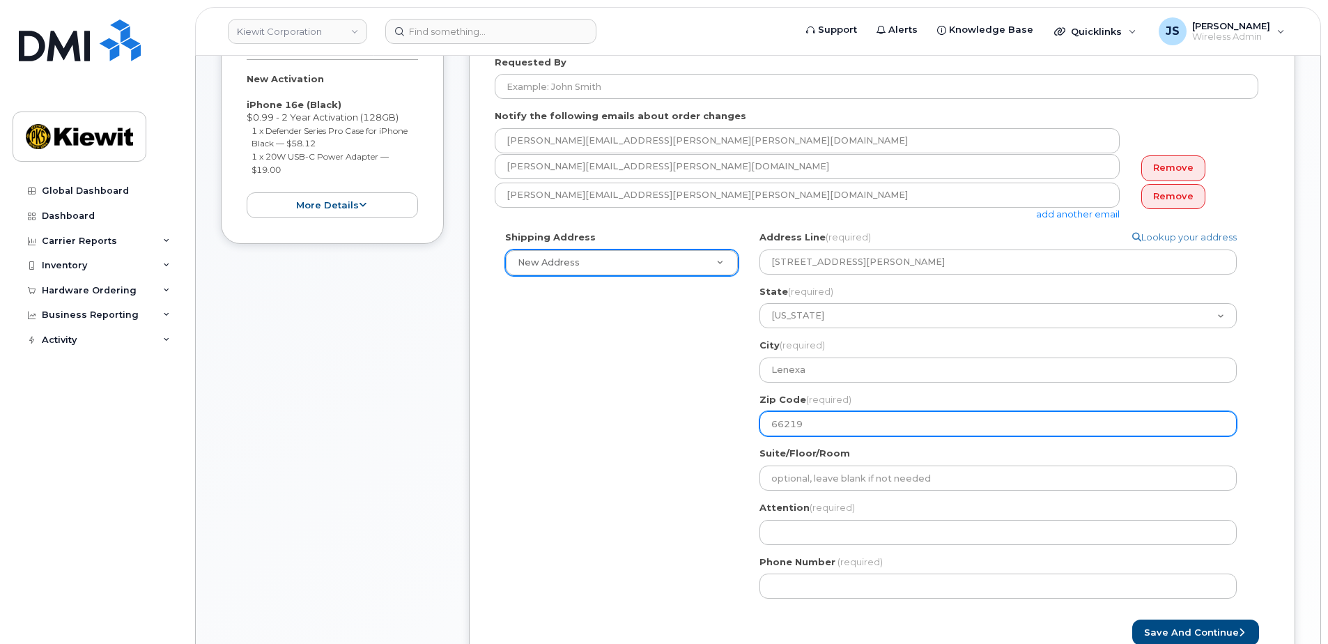
type input "66219"
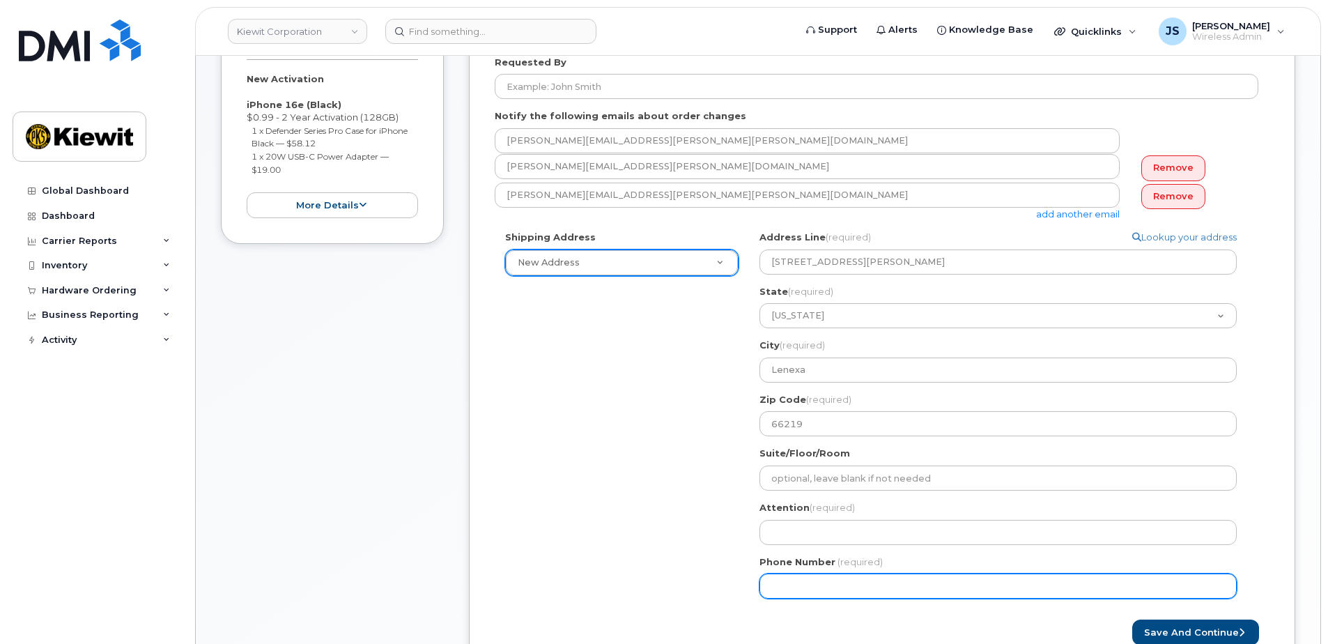
drag, startPoint x: 568, startPoint y: 467, endPoint x: 577, endPoint y: 464, distance: 8.8
click at [571, 467] on div "Shipping Address New Address New Address 801 Kilani Ave 585 N. Dairy Ashford Rd…" at bounding box center [877, 420] width 764 height 378
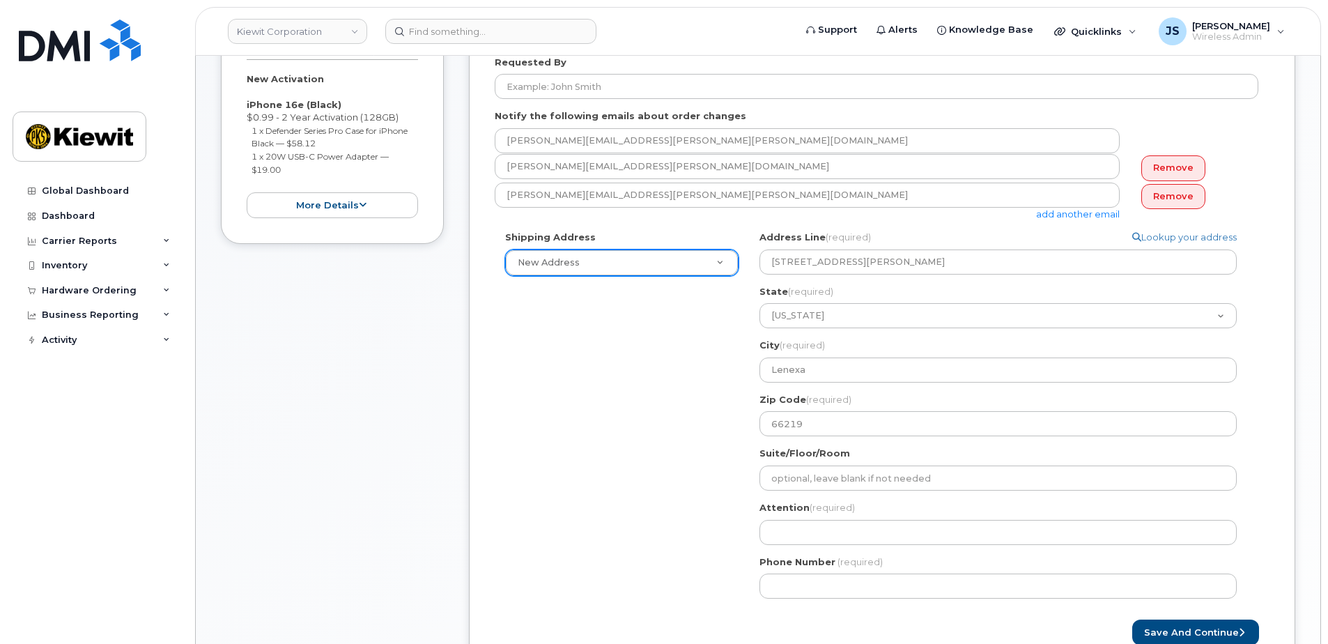
click at [814, 519] on div "Attention (required)" at bounding box center [1003, 523] width 488 height 44
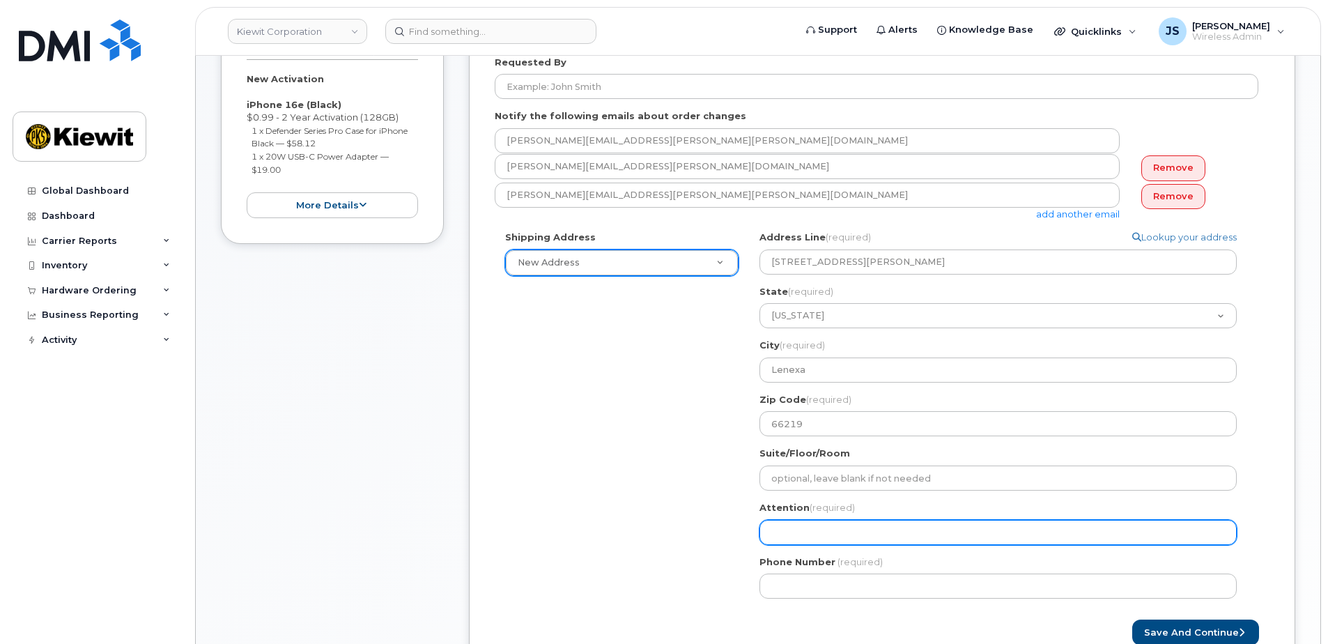
click at [800, 537] on input "Attention (required)" at bounding box center [997, 532] width 477 height 25
paste input "David.Marko"
select select
type input "David.Marko"
select select
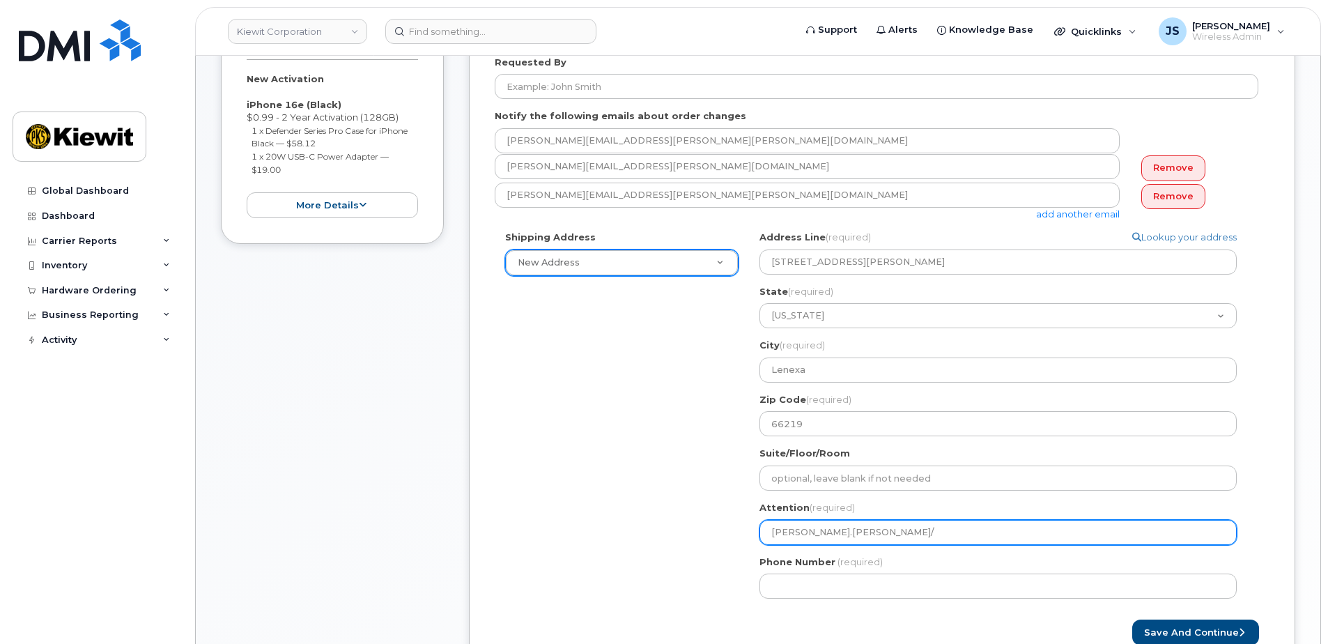
type input "David.Marko/"
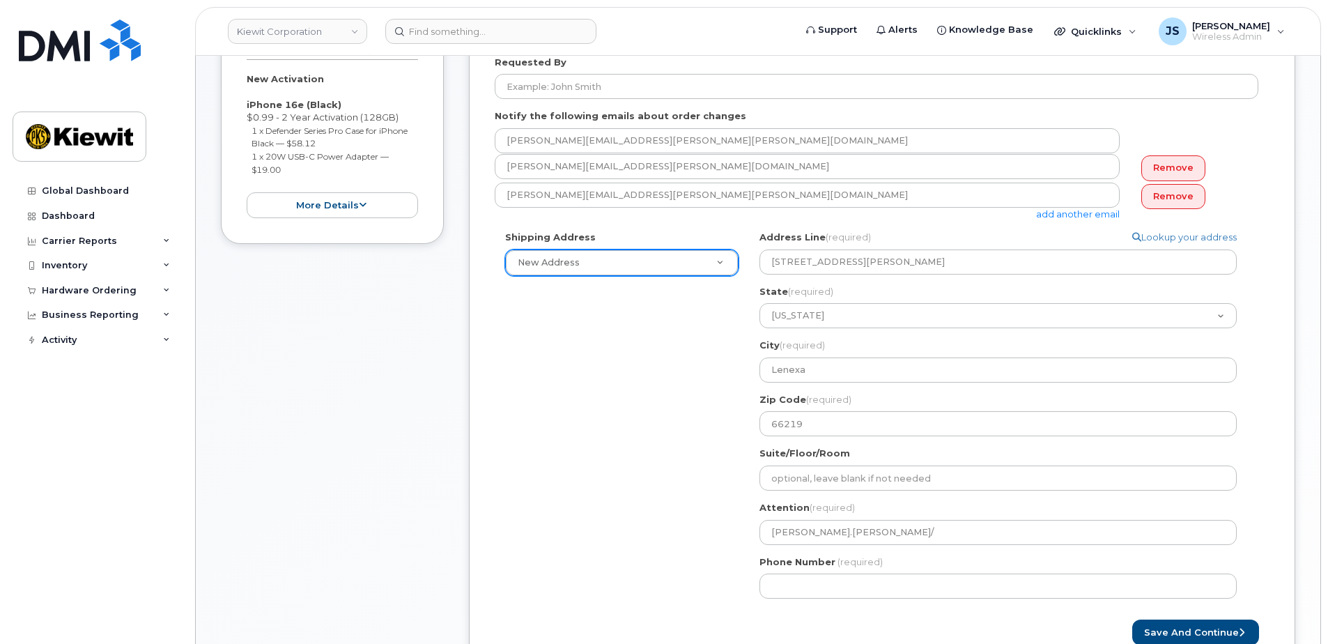
click at [669, 513] on div "Shipping Address New Address New Address 801 Kilani Ave 585 N. Dairy Ashford Rd…" at bounding box center [877, 420] width 764 height 378
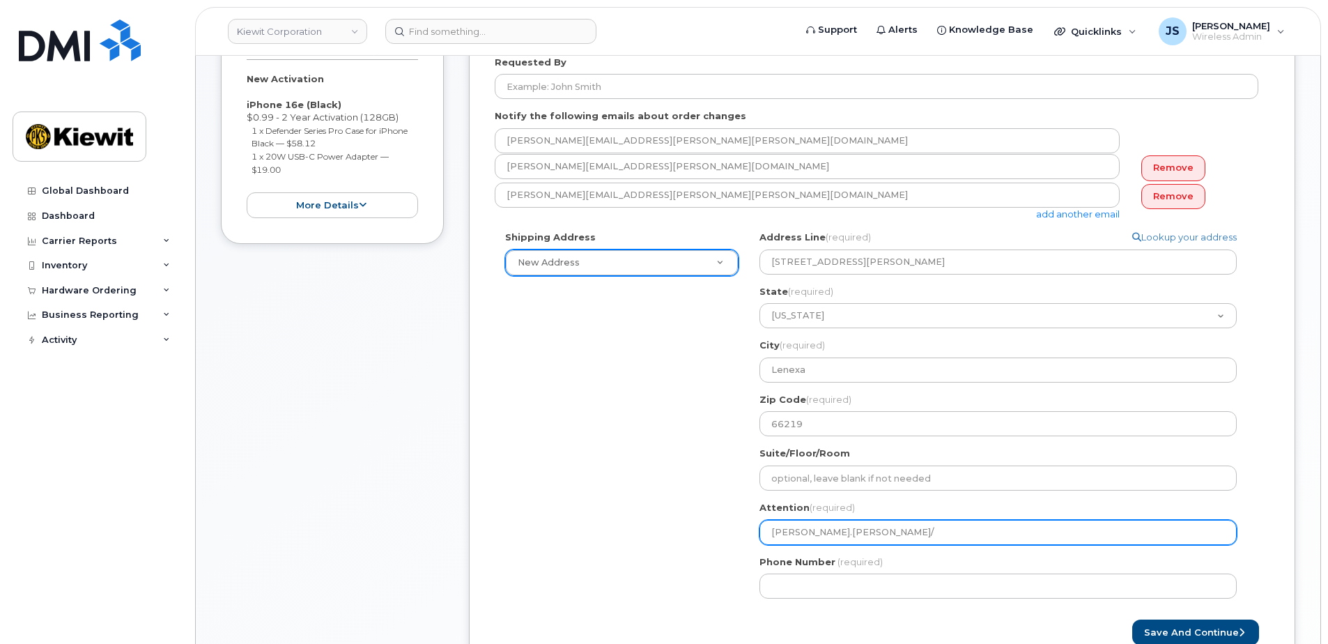
click at [852, 535] on input "David.Marko/" at bounding box center [997, 532] width 477 height 25
paste input "Jordan.Felich"
select select
type input "[PERSON_NAME].[PERSON_NAME]/[PERSON_NAME].[PERSON_NAME]"
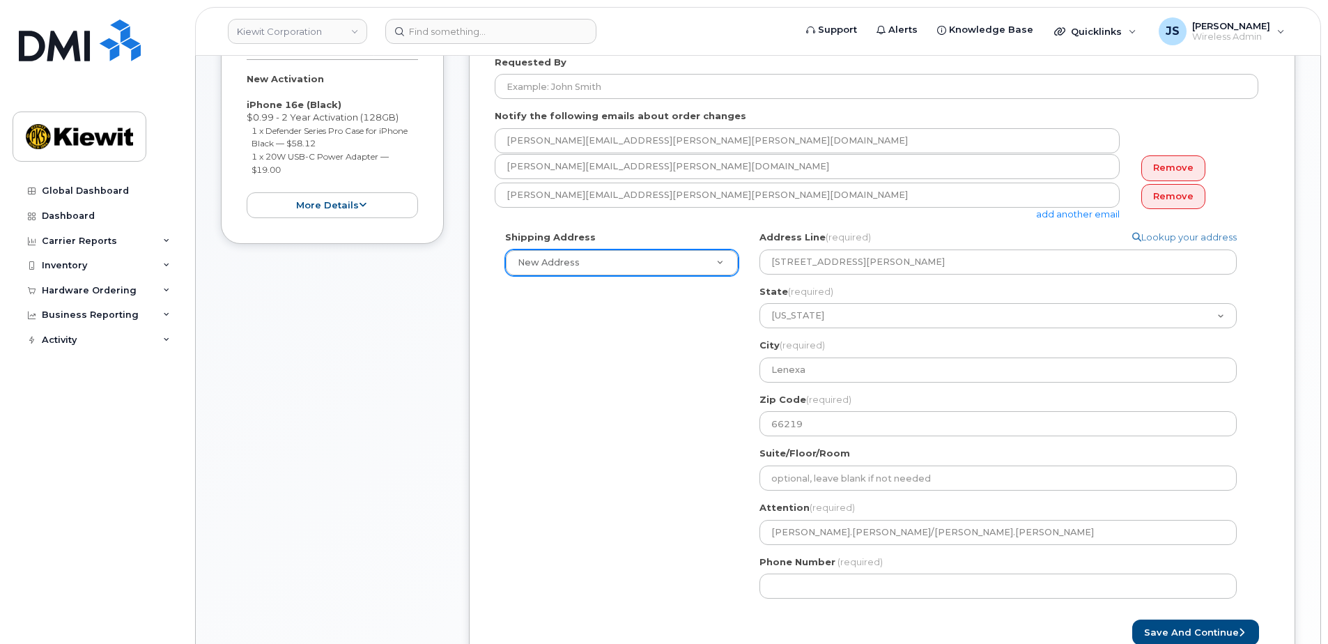
click at [589, 497] on div "Shipping Address New Address New Address 801 Kilani Ave 585 N. Dairy Ashford Rd…" at bounding box center [877, 420] width 764 height 378
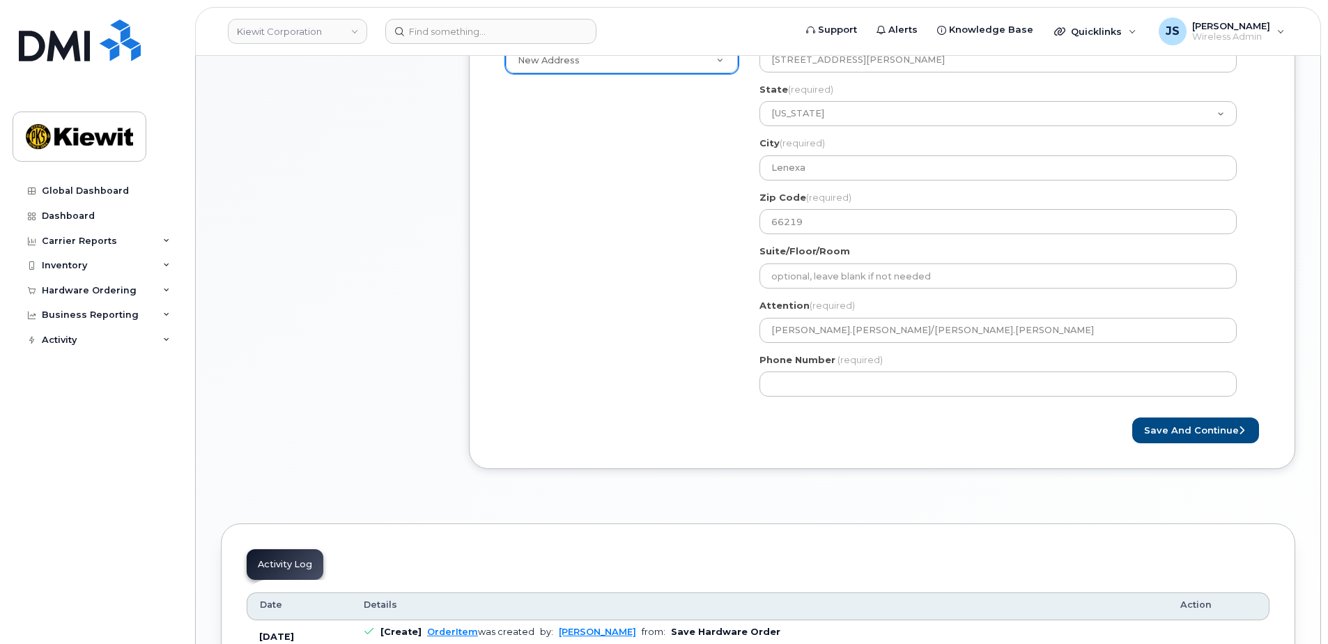
scroll to position [557, 0]
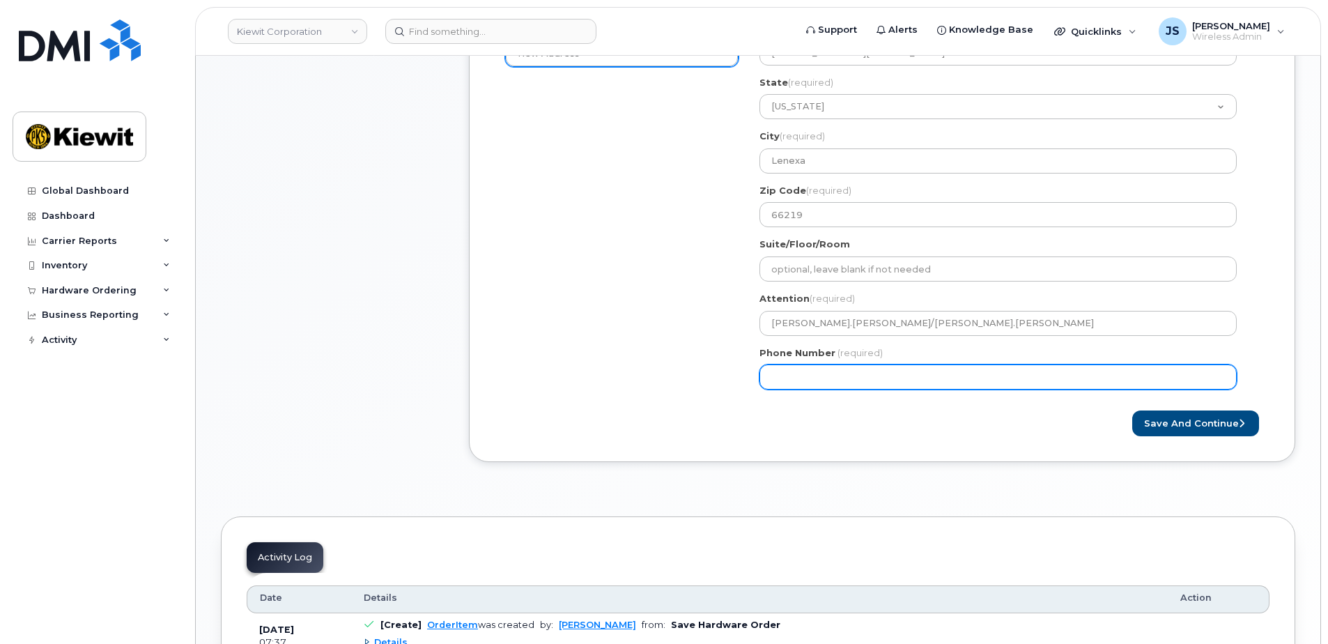
click at [823, 369] on input "Phone Number" at bounding box center [997, 376] width 477 height 25
type input "877772770"
select select
type input "8777727707"
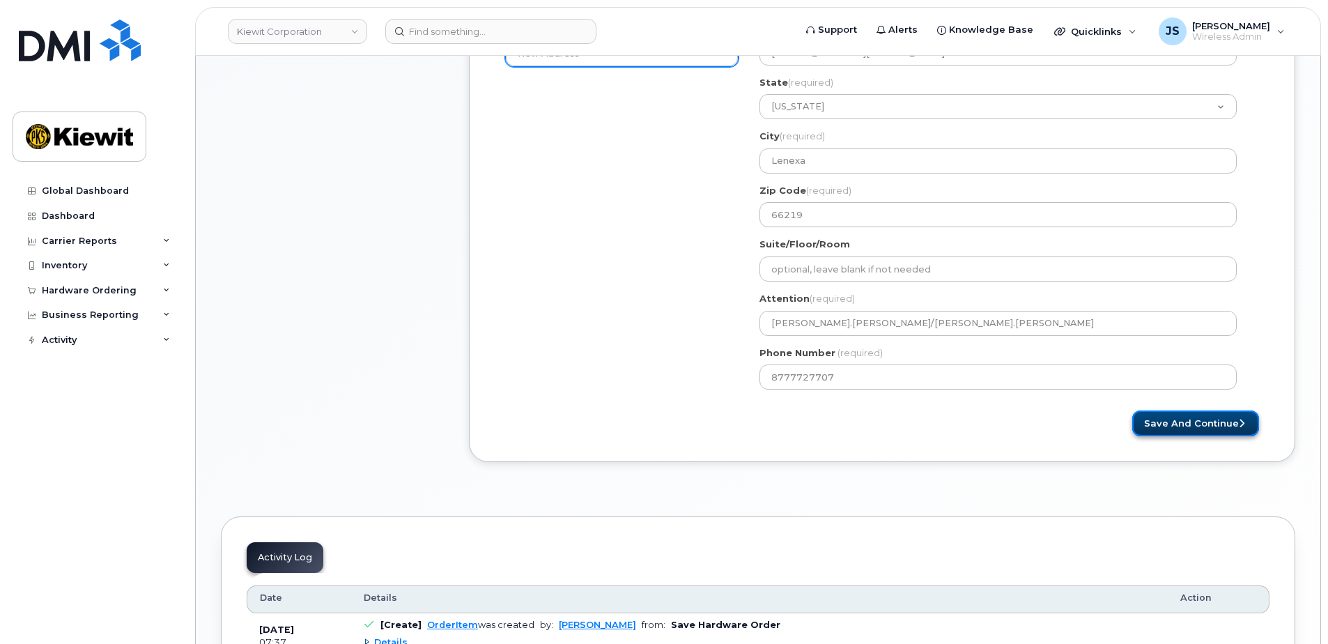
click at [1182, 421] on button "Save and Continue" at bounding box center [1195, 423] width 127 height 26
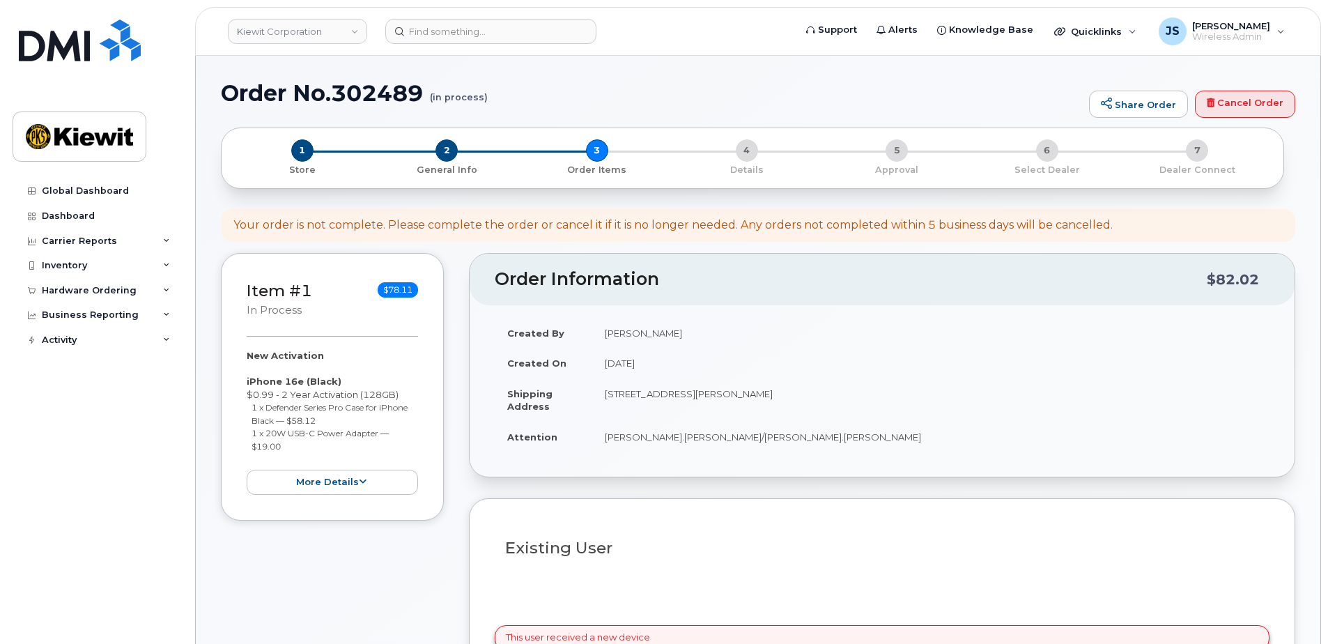
select select
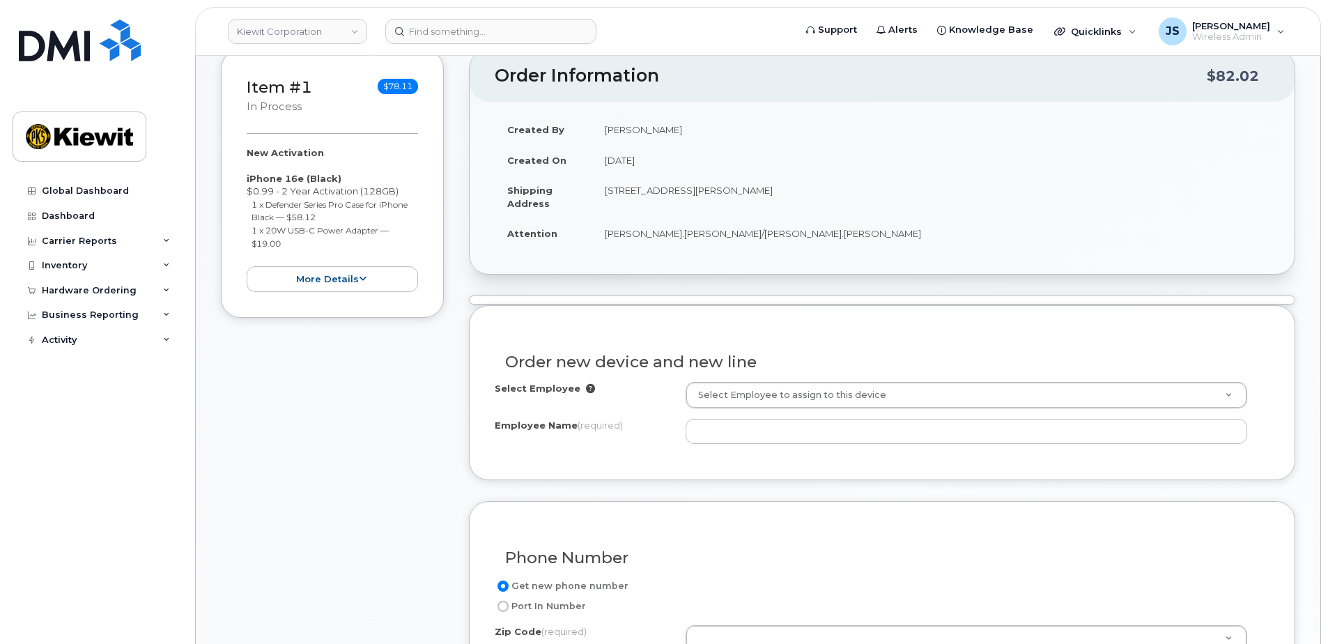
scroll to position [281, 0]
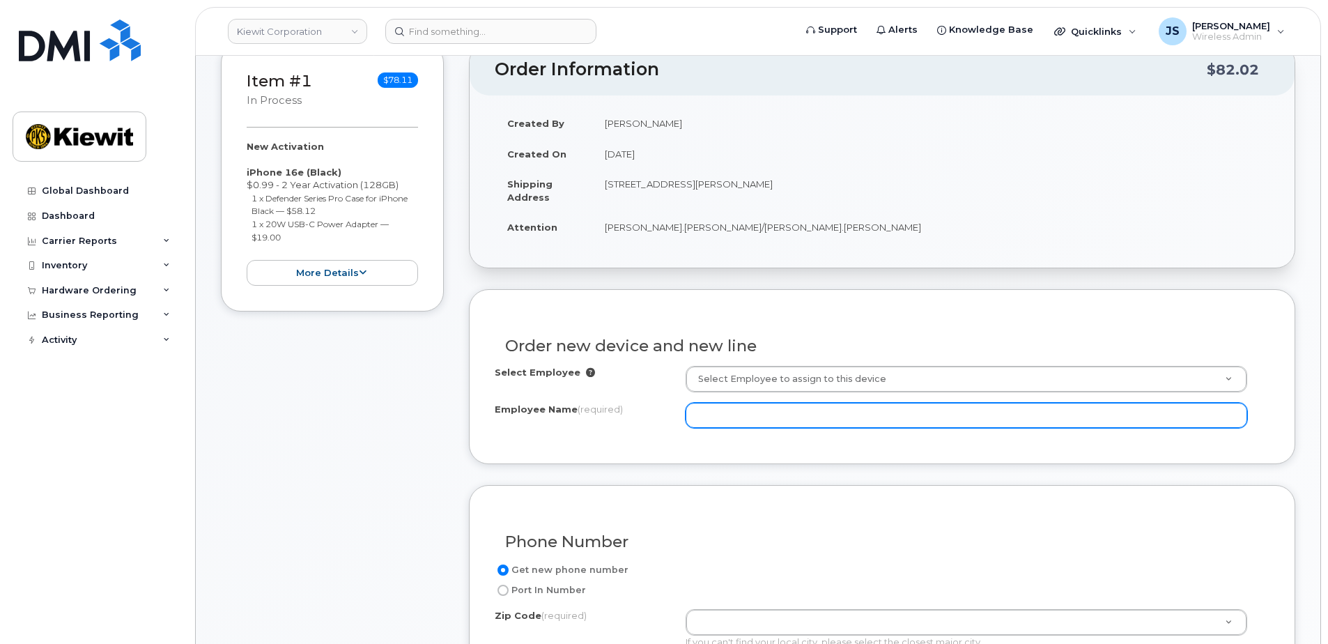
click at [735, 411] on input "Employee Name (required)" at bounding box center [967, 415] width 562 height 25
type input "j"
paste input "Jordan.Felich"
type input "Jordan.Felich"
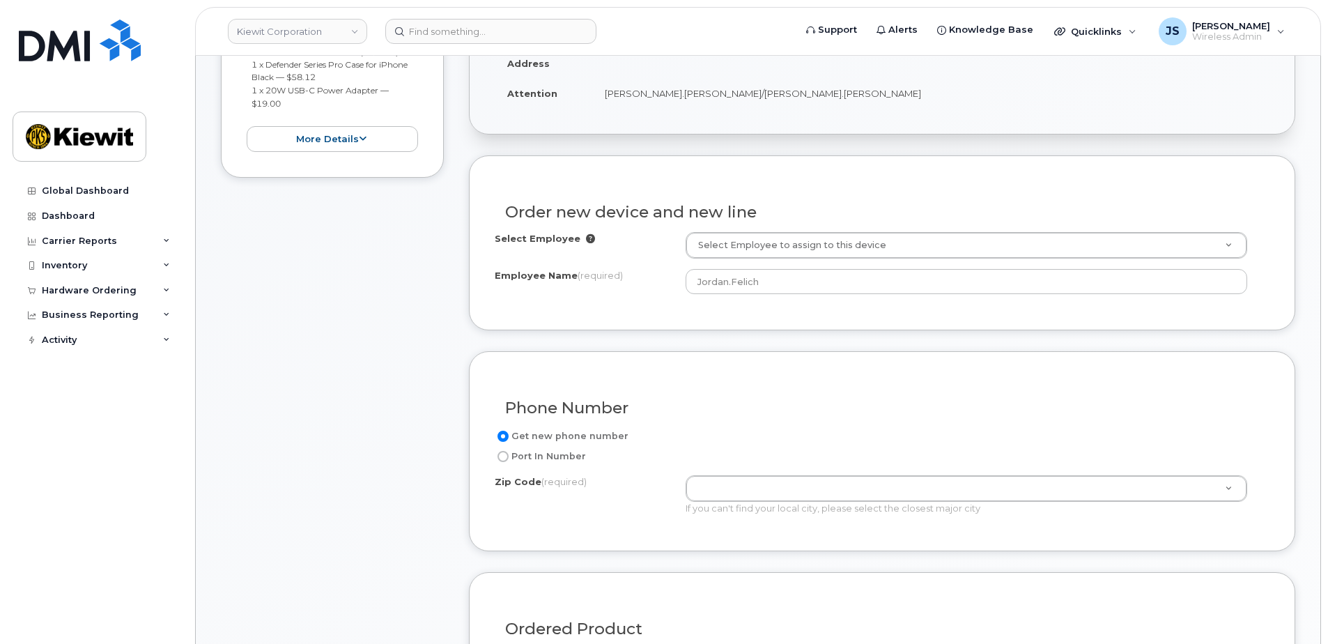
scroll to position [420, 0]
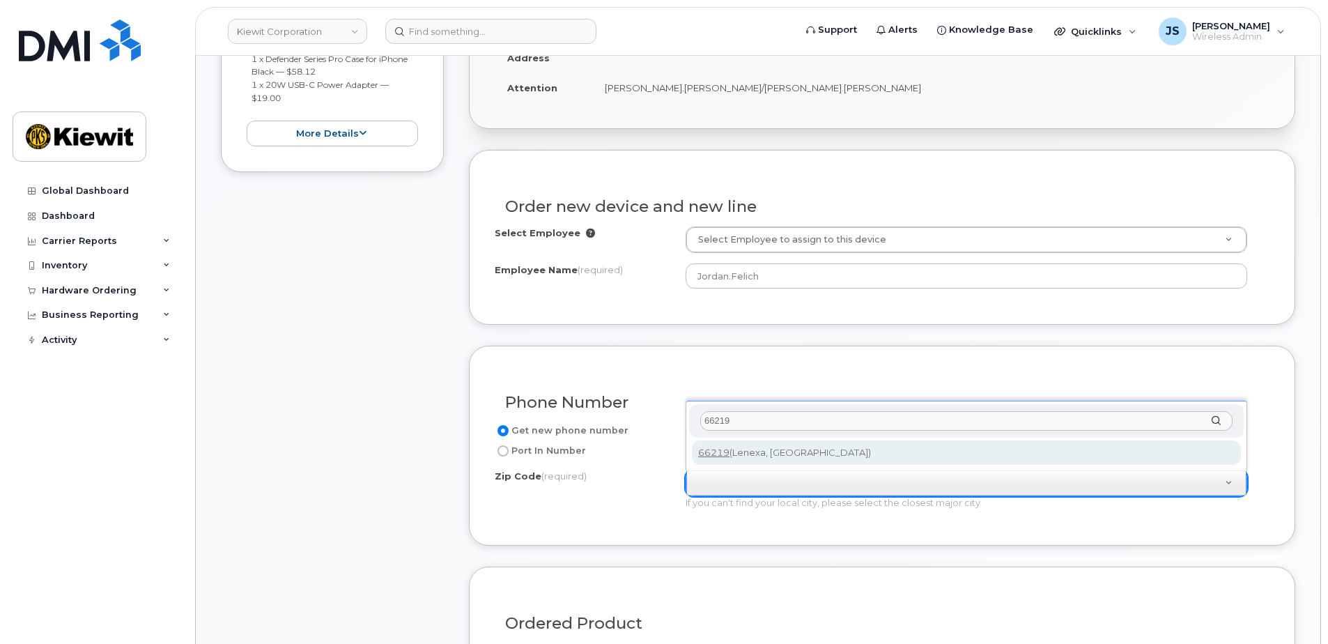
type input "66219"
type input "66219 ([GEOGRAPHIC_DATA], [GEOGRAPHIC_DATA])"
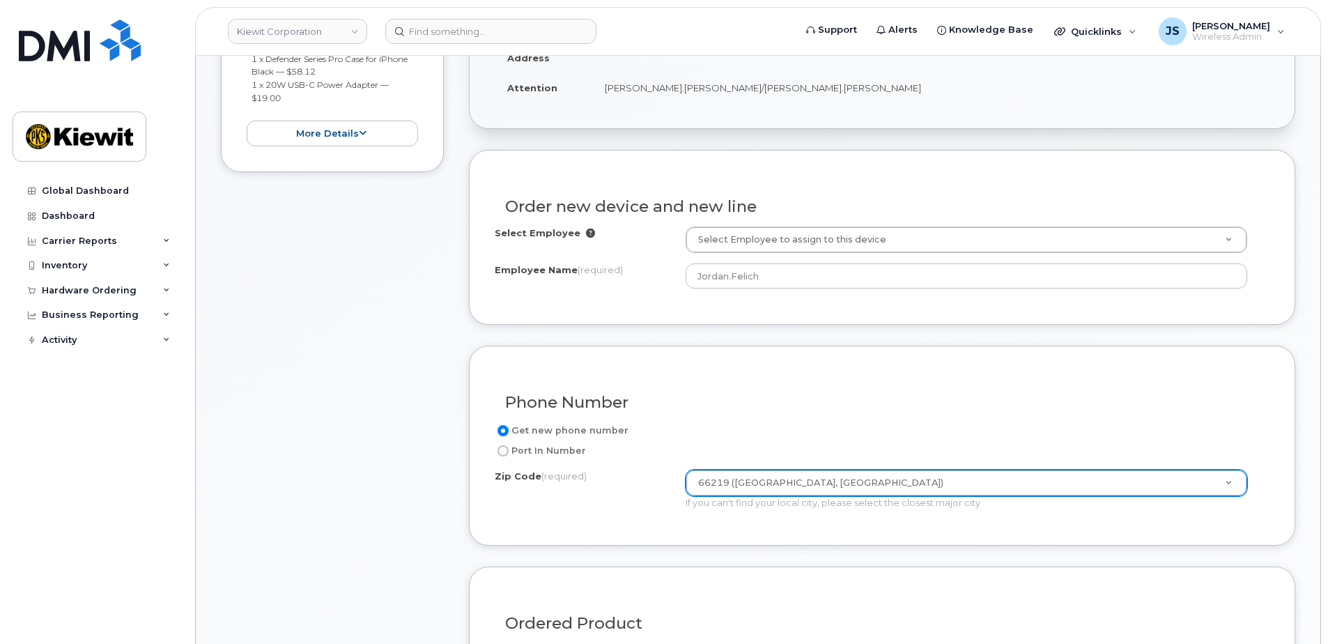
click at [410, 435] on div "Item #1 in process $78.11 New Activation iPhone 16e (Black) $0.99 - 2 Year Acti…" at bounding box center [332, 521] width 223 height 1235
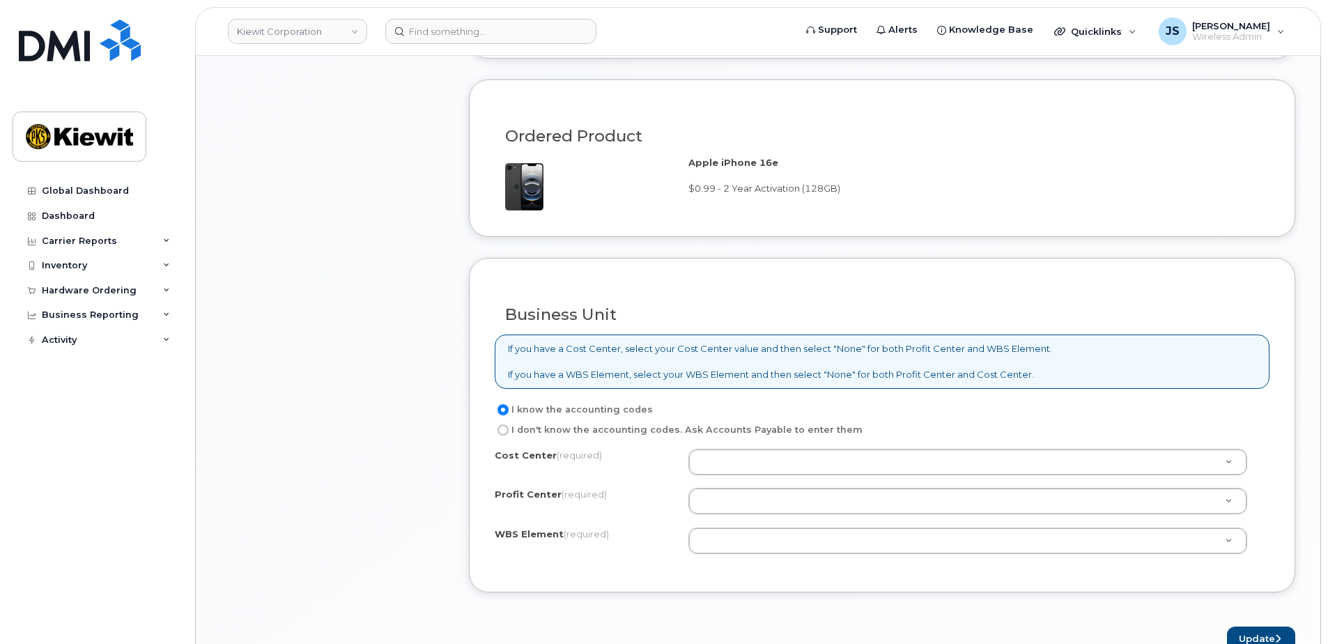
scroll to position [908, 0]
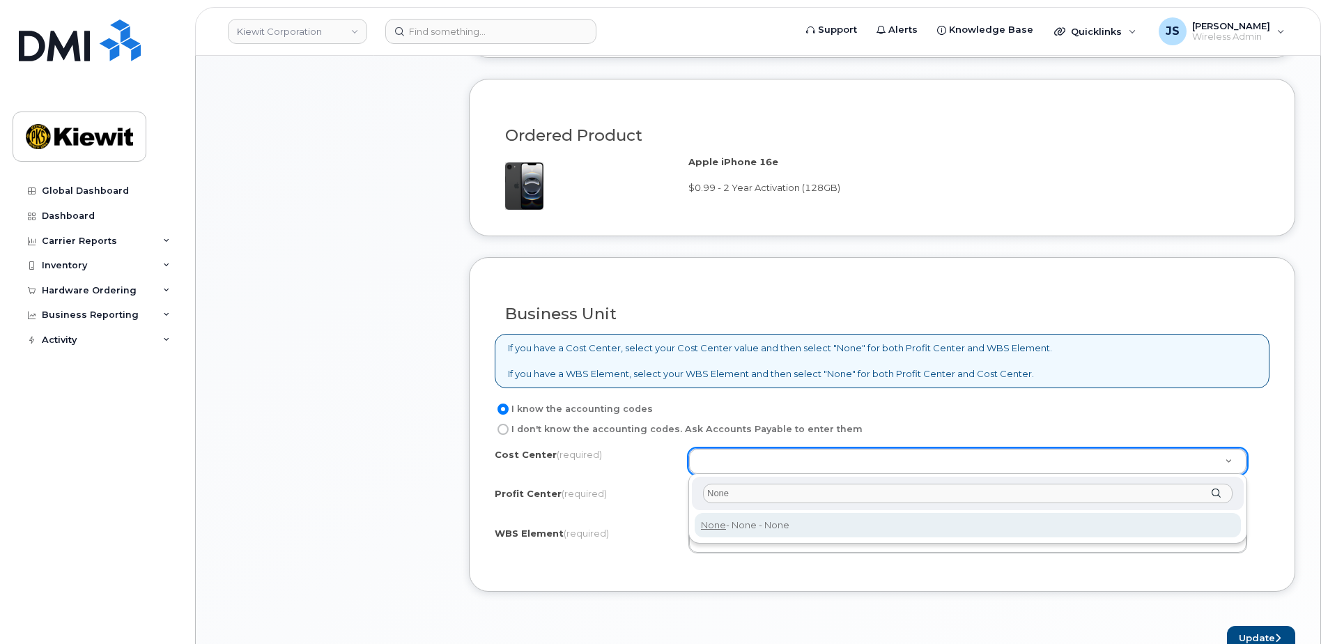
type input "None"
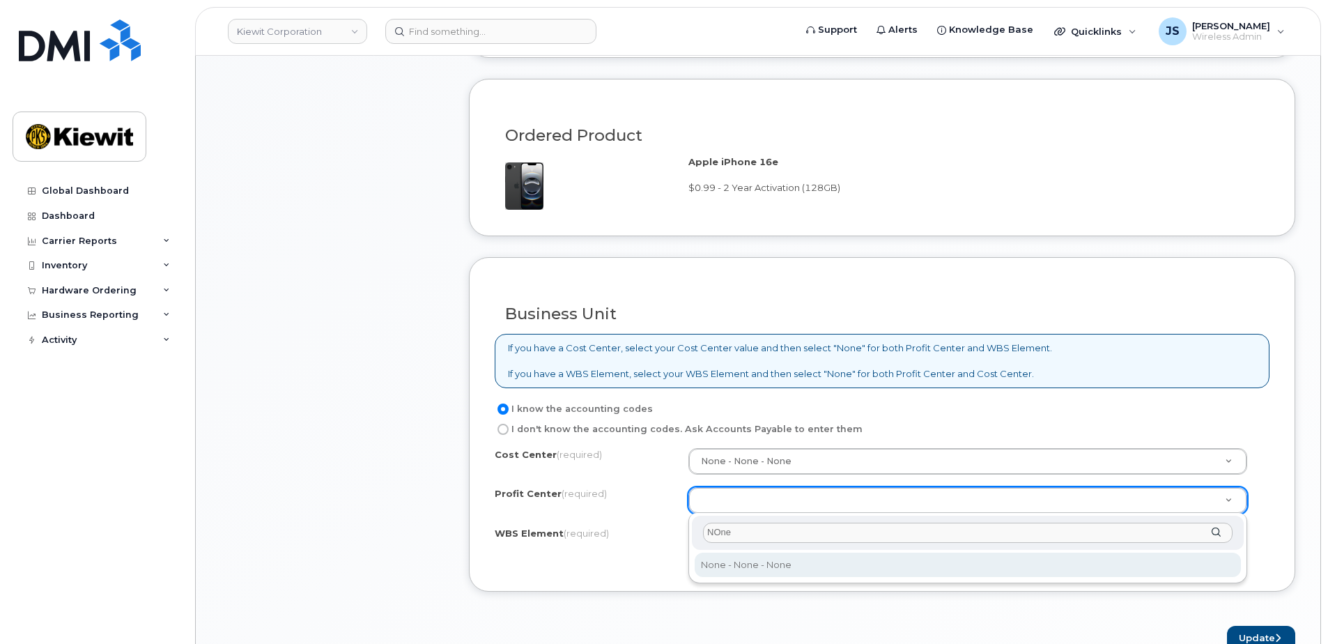
type input "NOne"
select select "None"
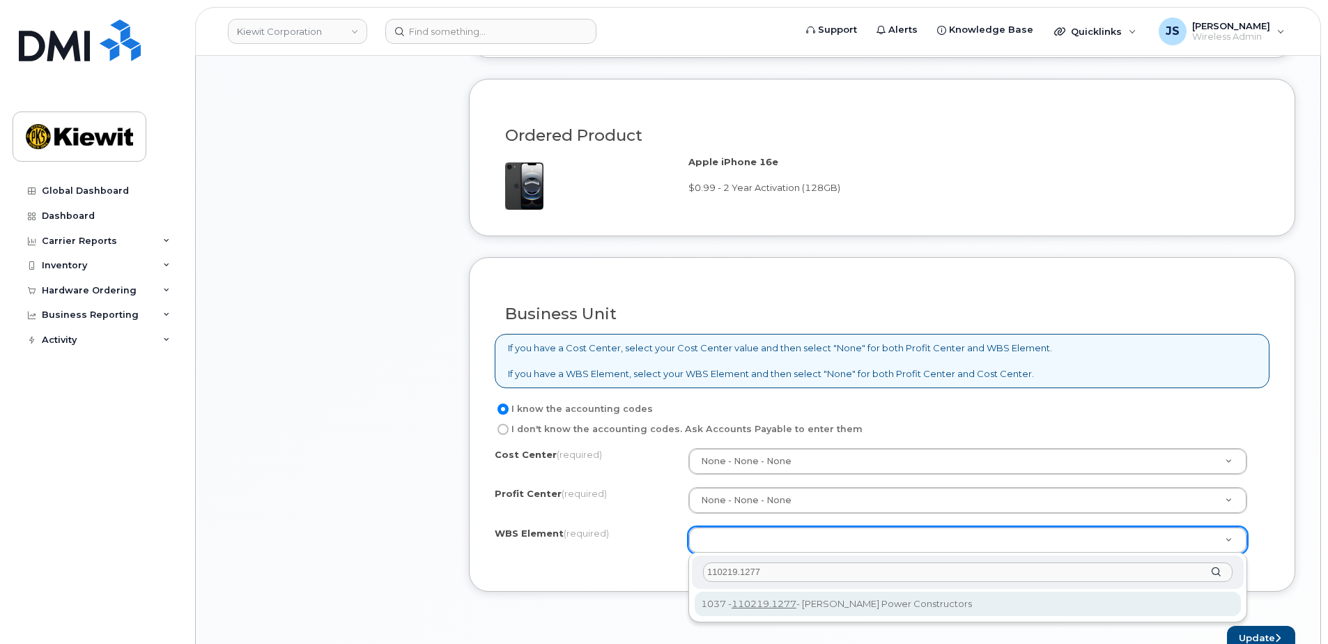
type input "110219.1277"
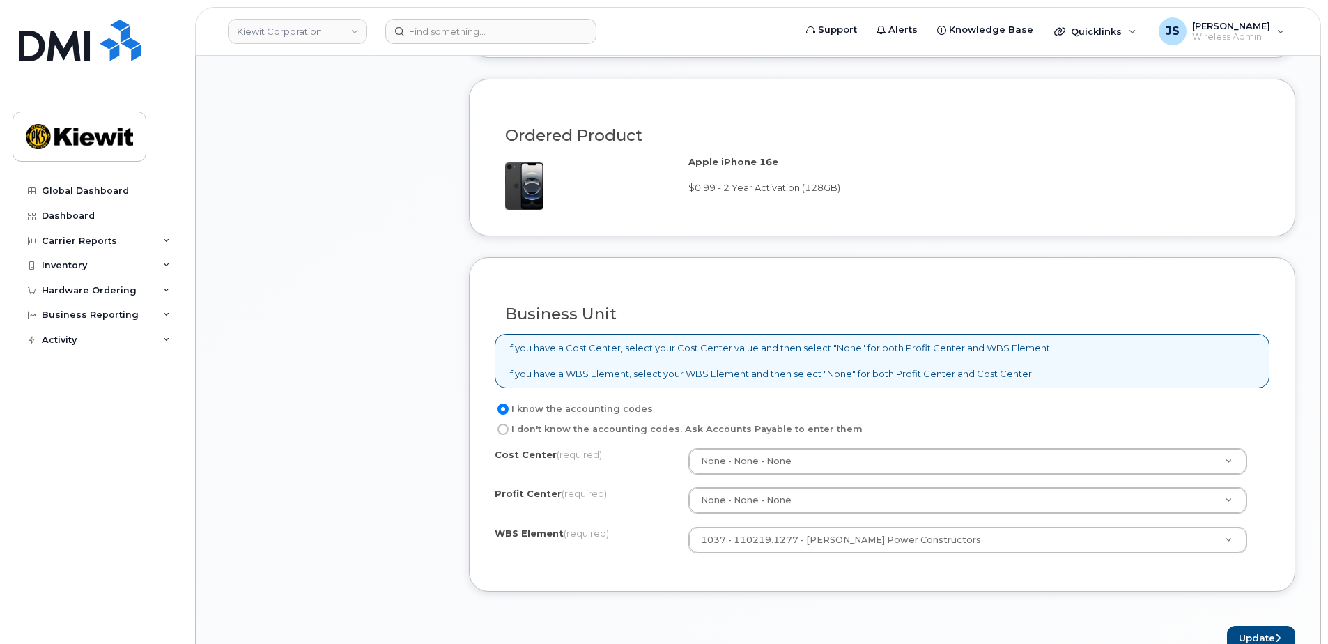
click at [998, 582] on div "Business Unit If you have a Cost Center, select your Cost Center value and then…" at bounding box center [882, 424] width 826 height 335
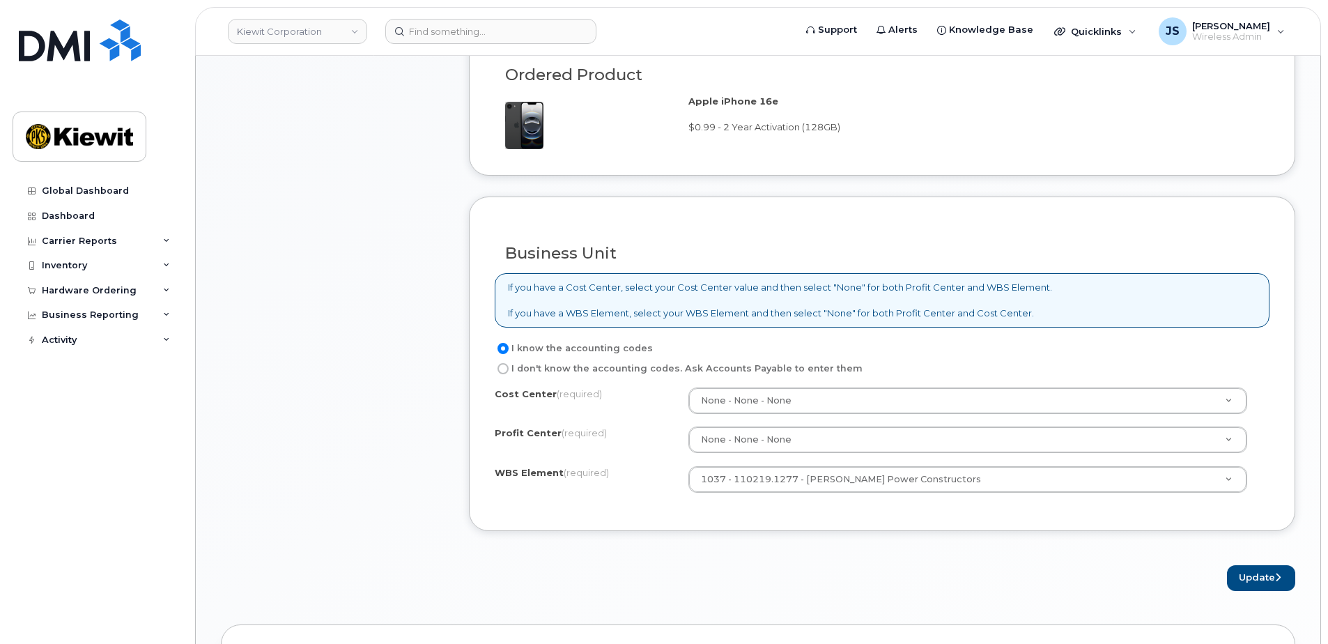
scroll to position [1047, 0]
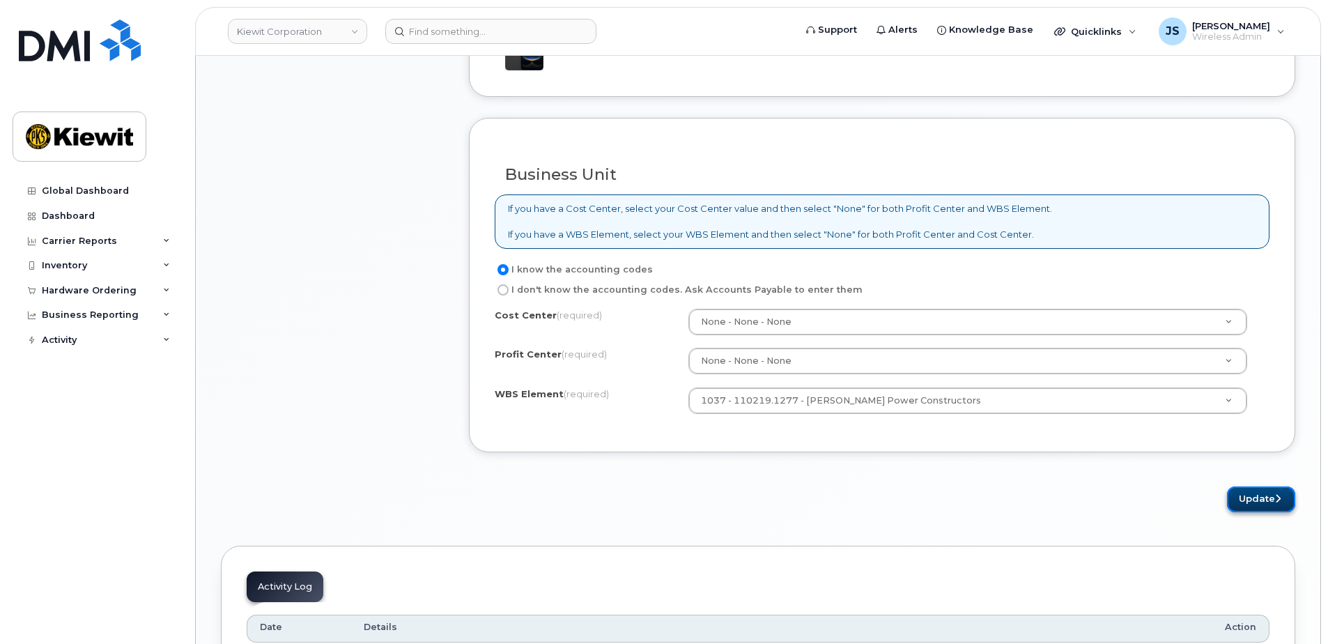
click at [1270, 495] on button "Update" at bounding box center [1261, 499] width 68 height 26
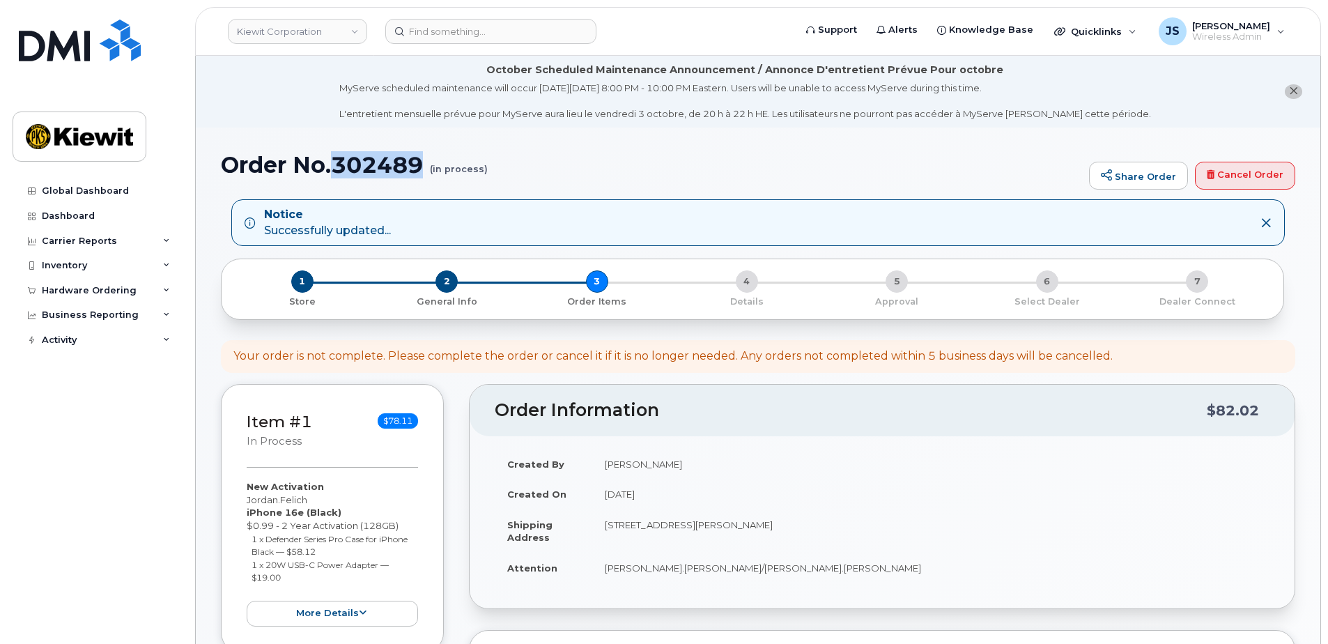
drag, startPoint x: 422, startPoint y: 161, endPoint x: 333, endPoint y: 164, distance: 89.2
click at [333, 164] on h1 "Order No.302489 (in process)" at bounding box center [651, 165] width 861 height 24
copy h1 "302489"
click at [459, 486] on div "Item #1 in process $78.11 New Activation Jordan.Felich iPhone 16e (Black) $0.99…" at bounding box center [758, 655] width 1074 height 543
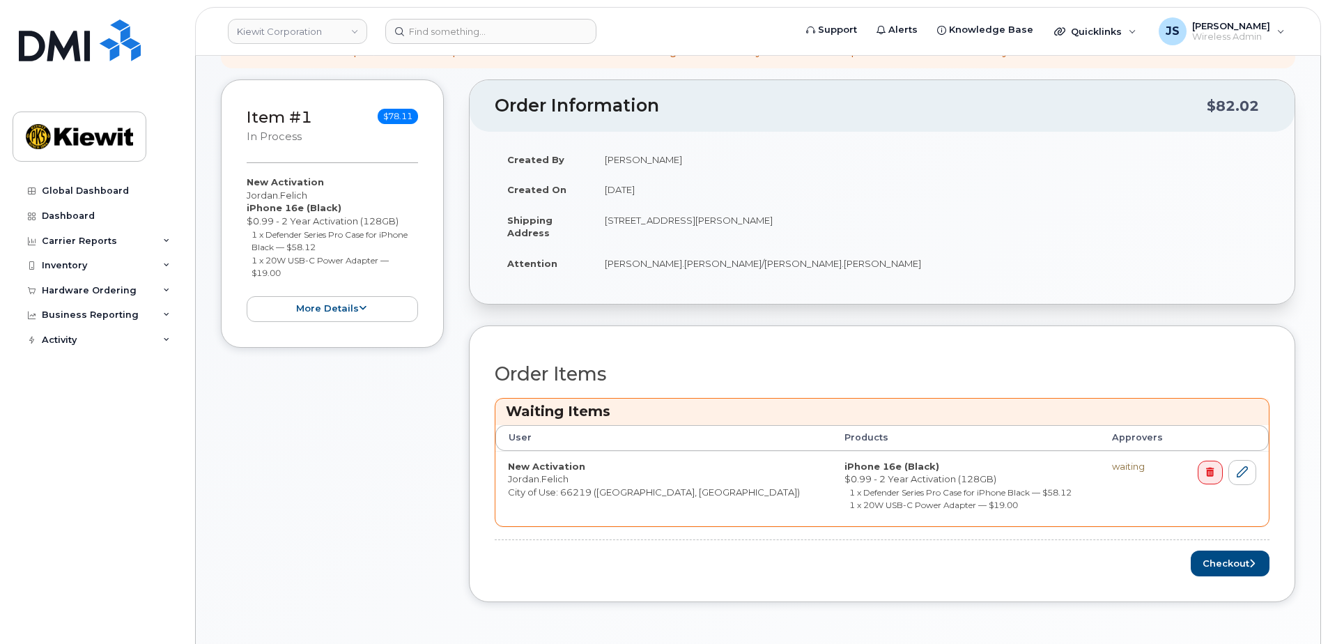
scroll to position [557, 0]
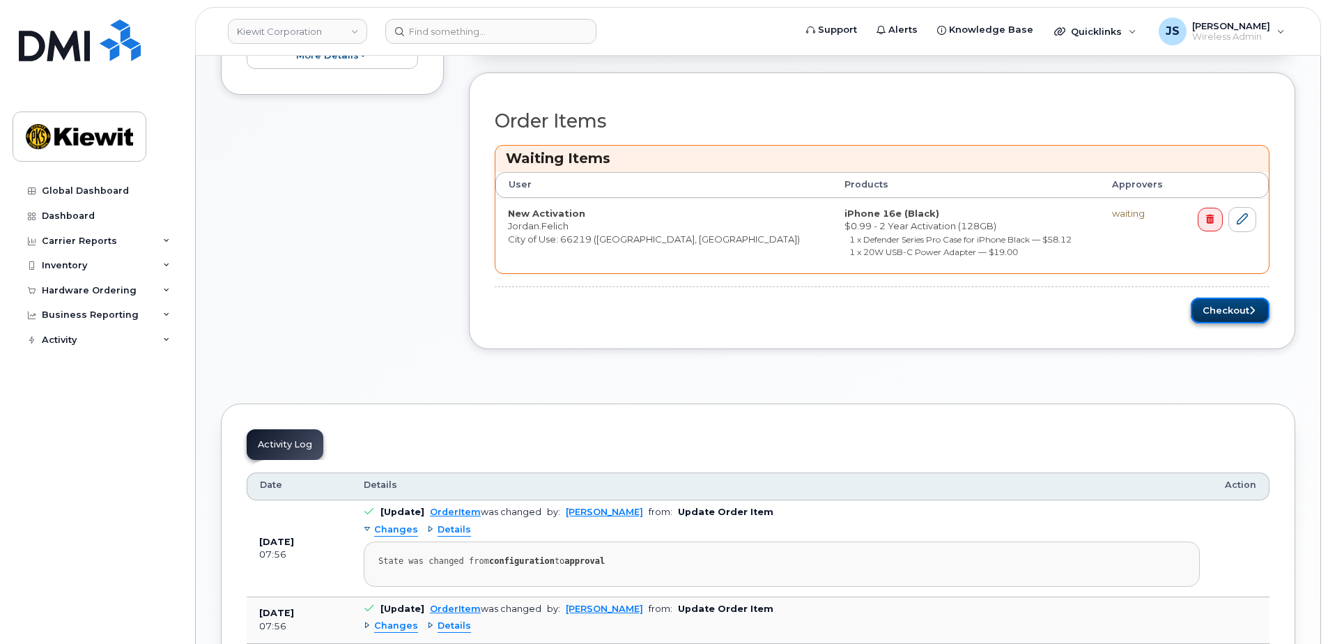
click at [1240, 317] on button "Checkout" at bounding box center [1230, 310] width 79 height 26
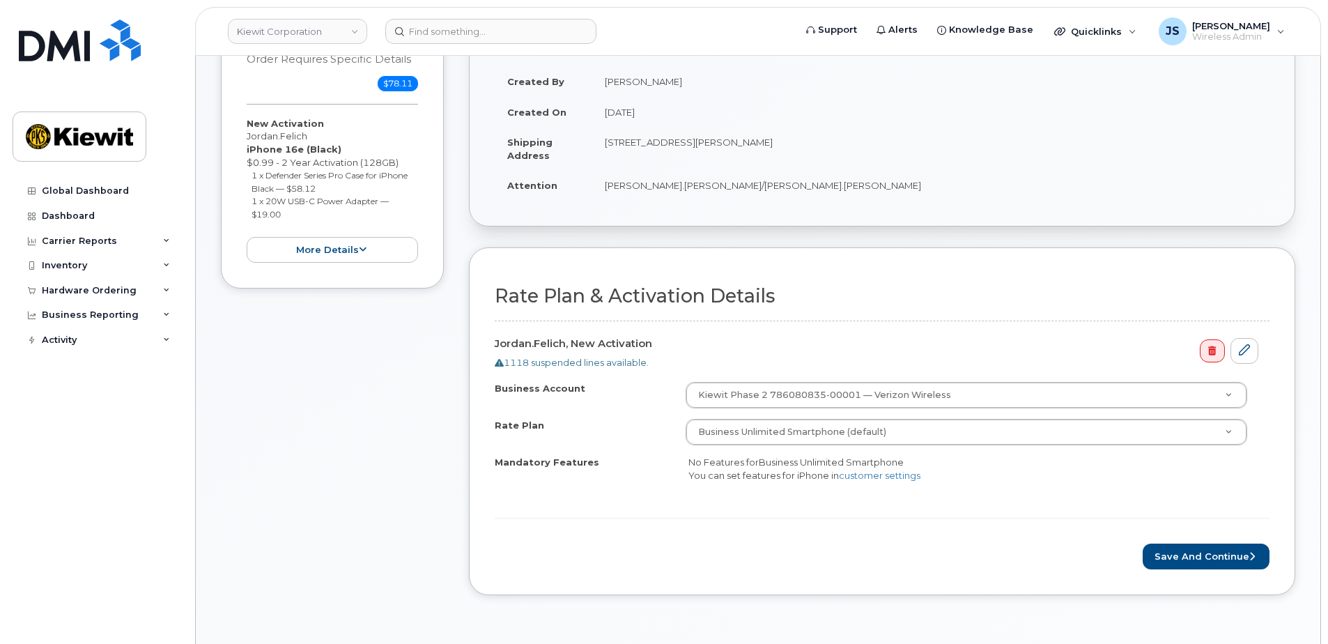
scroll to position [348, 0]
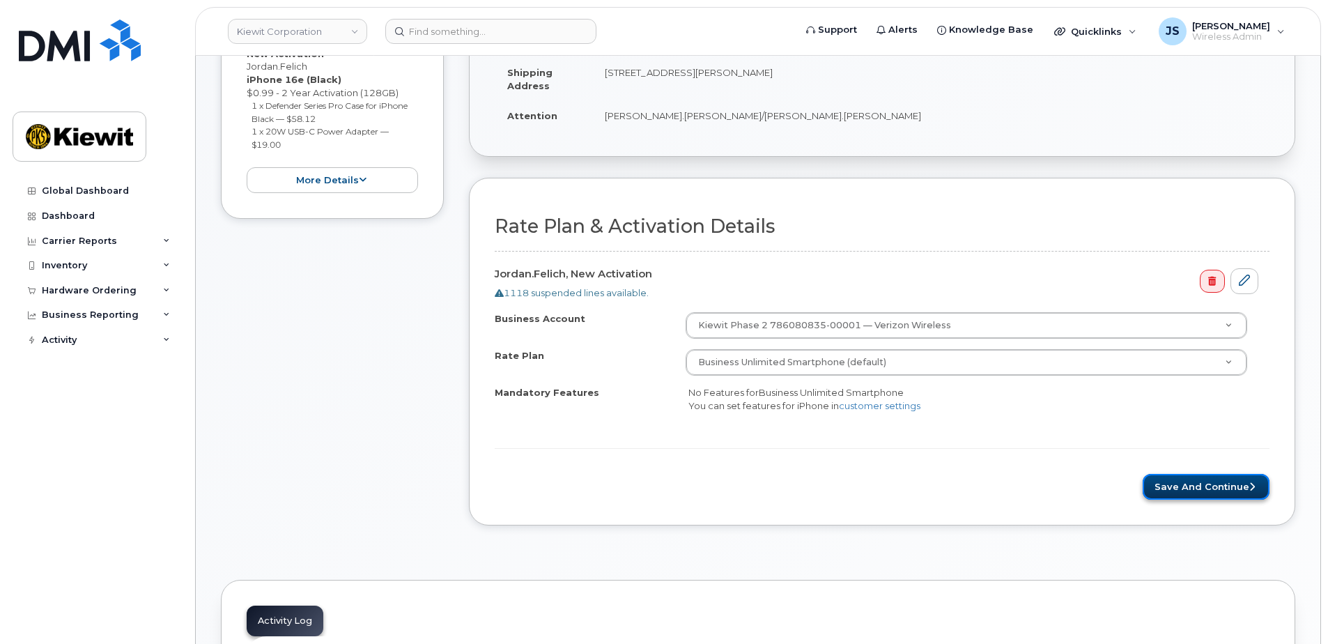
click at [1200, 492] on button "Save and Continue" at bounding box center [1206, 487] width 127 height 26
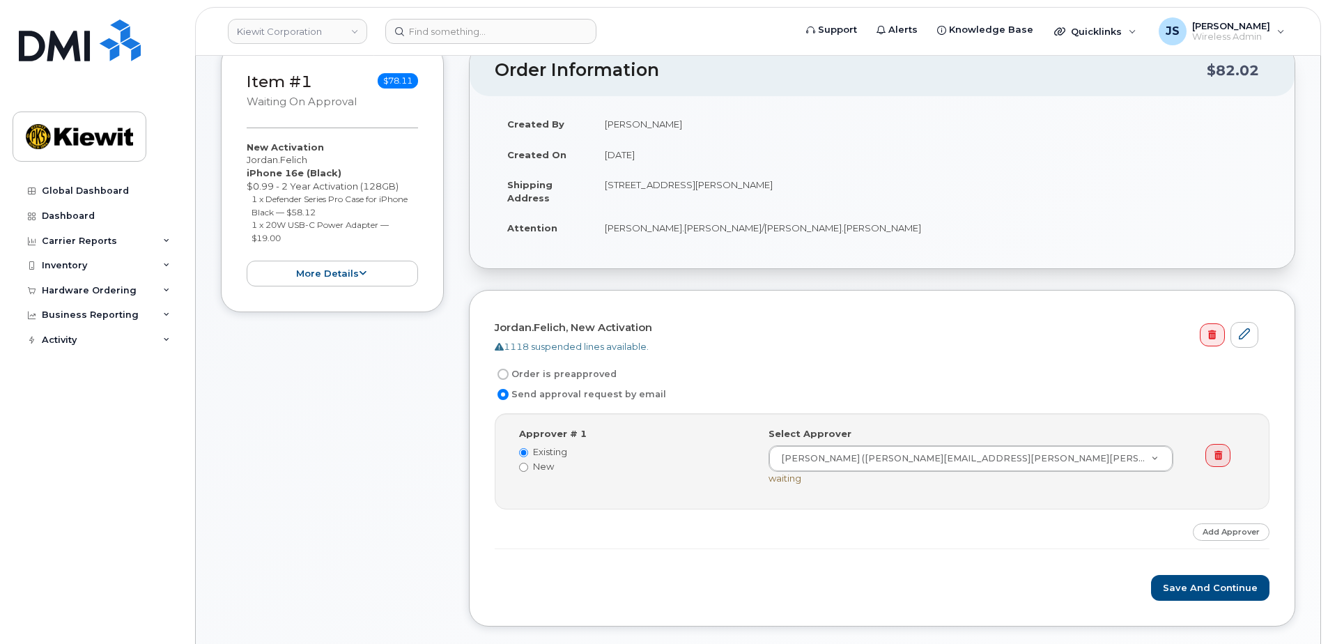
scroll to position [279, 0]
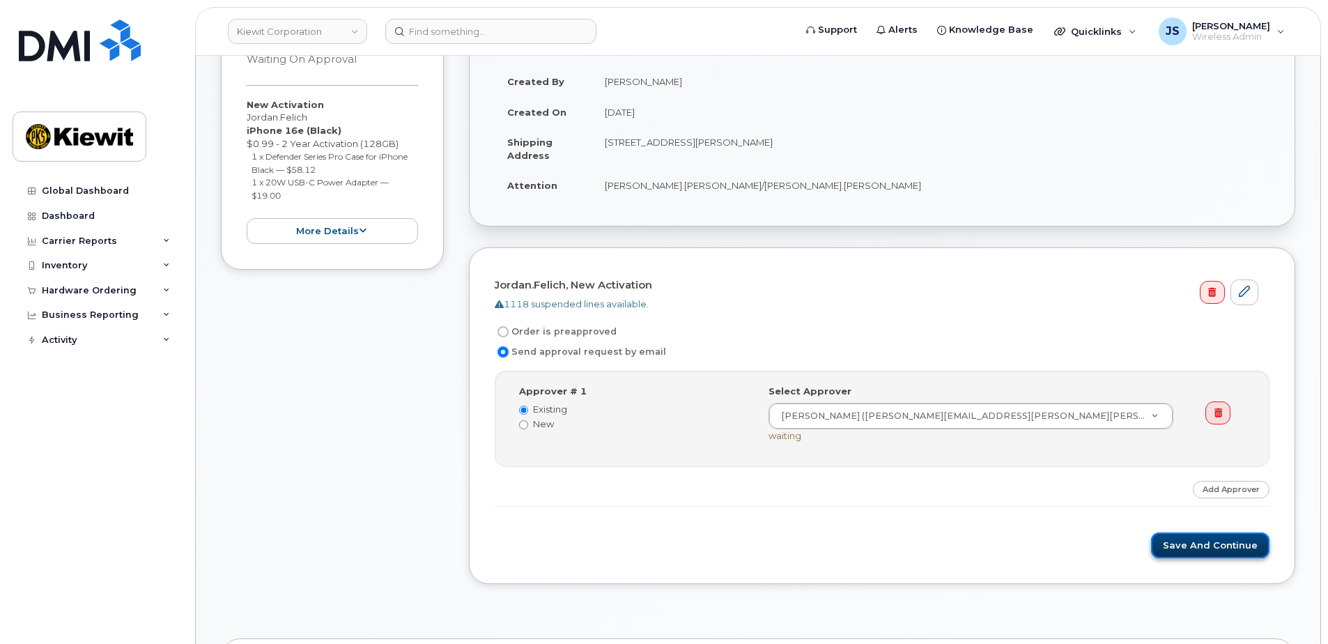
click at [1212, 552] on button "Save and Continue" at bounding box center [1210, 545] width 118 height 26
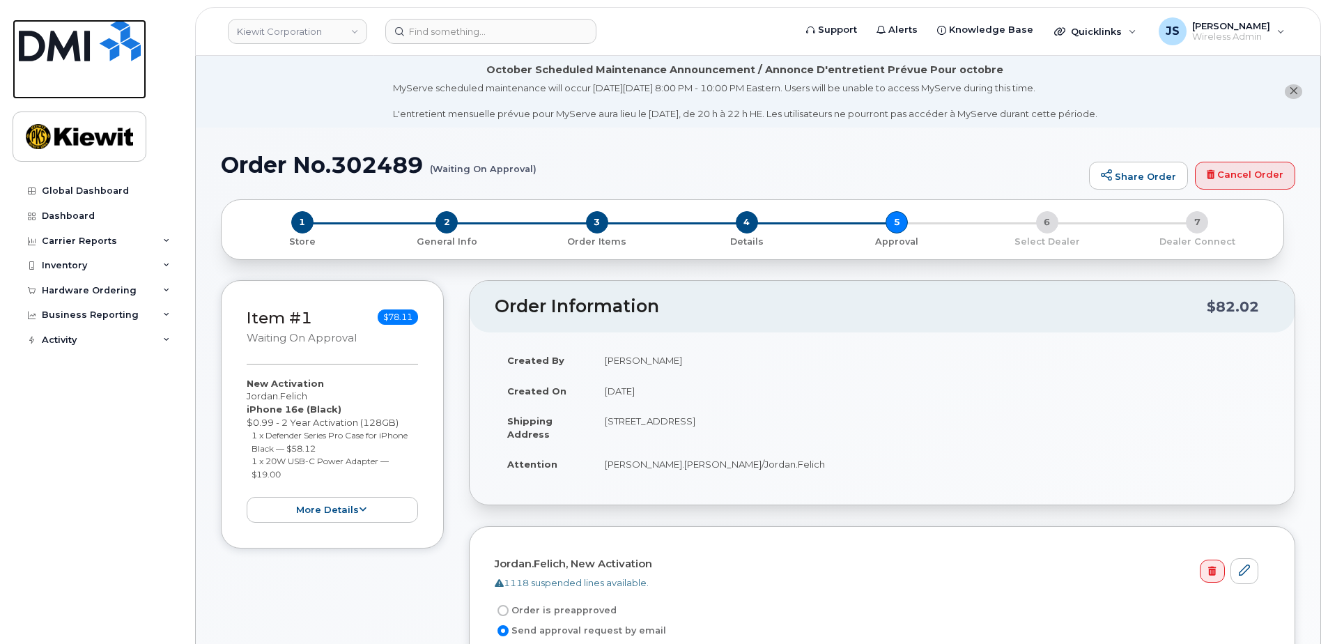
click at [81, 50] on img at bounding box center [80, 41] width 122 height 42
